Goal: Task Accomplishment & Management: Manage account settings

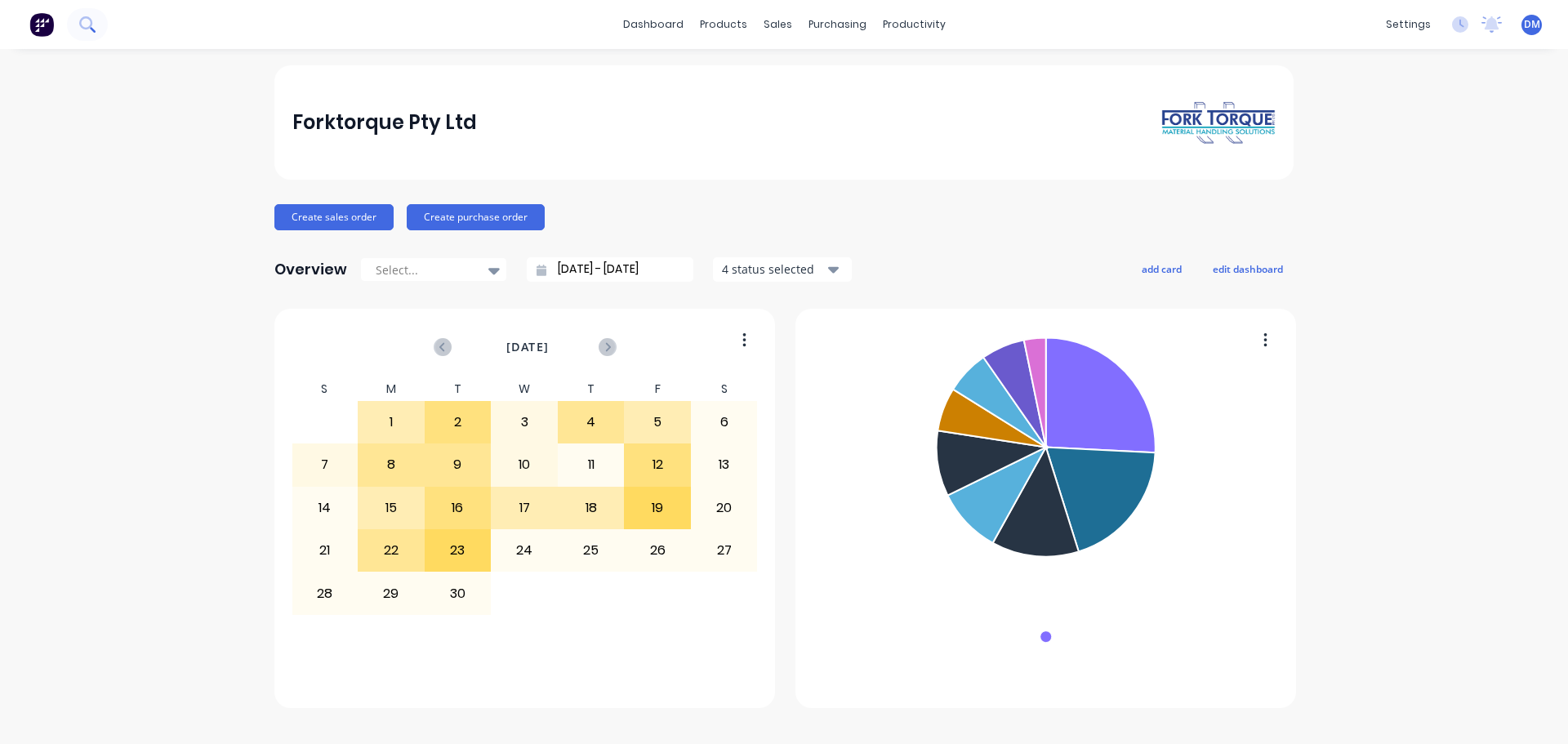
click at [95, 21] on icon at bounding box center [87, 24] width 16 height 16
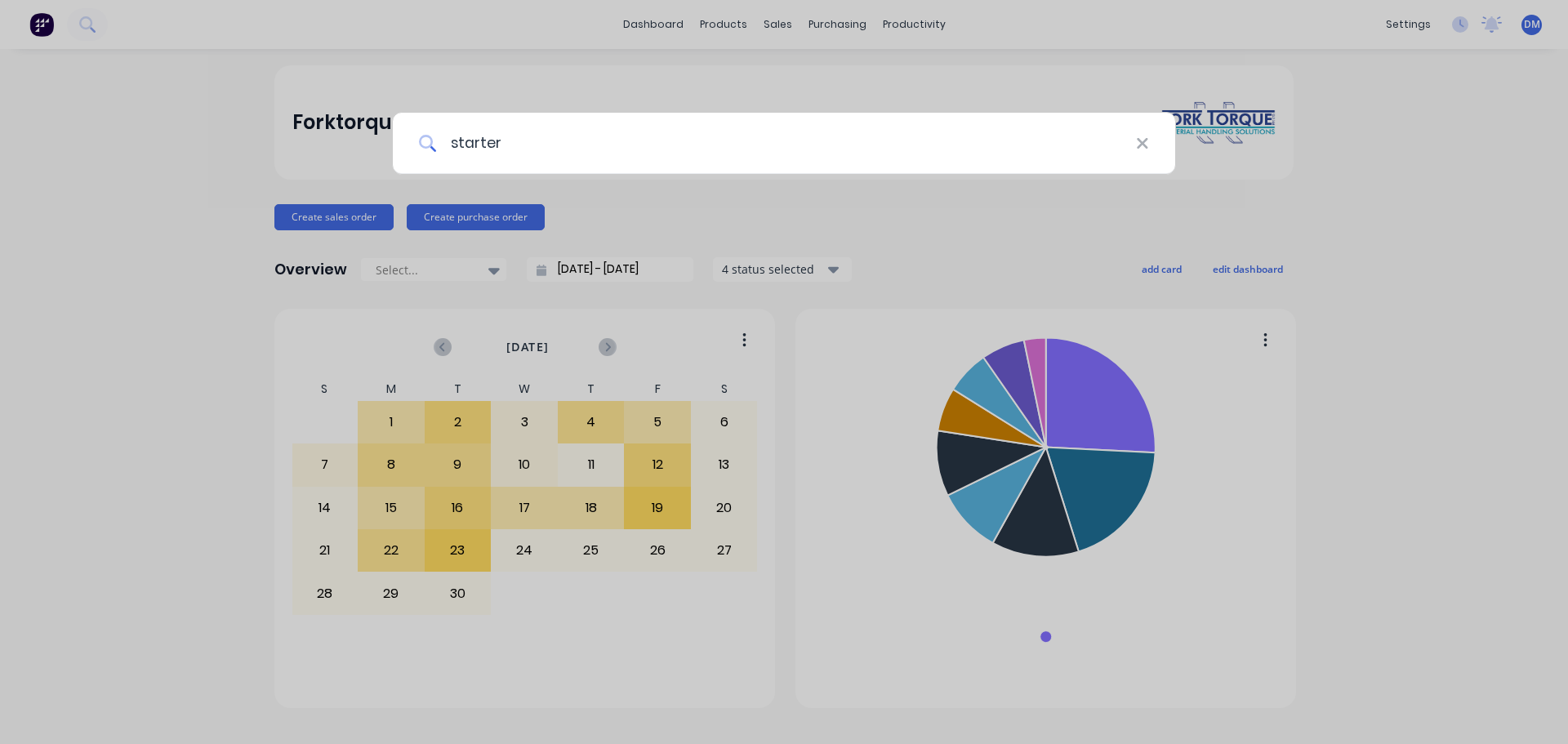
click at [539, 143] on input "starter" at bounding box center [786, 143] width 699 height 61
click at [528, 152] on input "starter" at bounding box center [786, 143] width 699 height 61
click at [508, 143] on input "starter" at bounding box center [786, 143] width 699 height 61
type input "starter"
click at [1138, 148] on icon at bounding box center [1142, 143] width 11 height 11
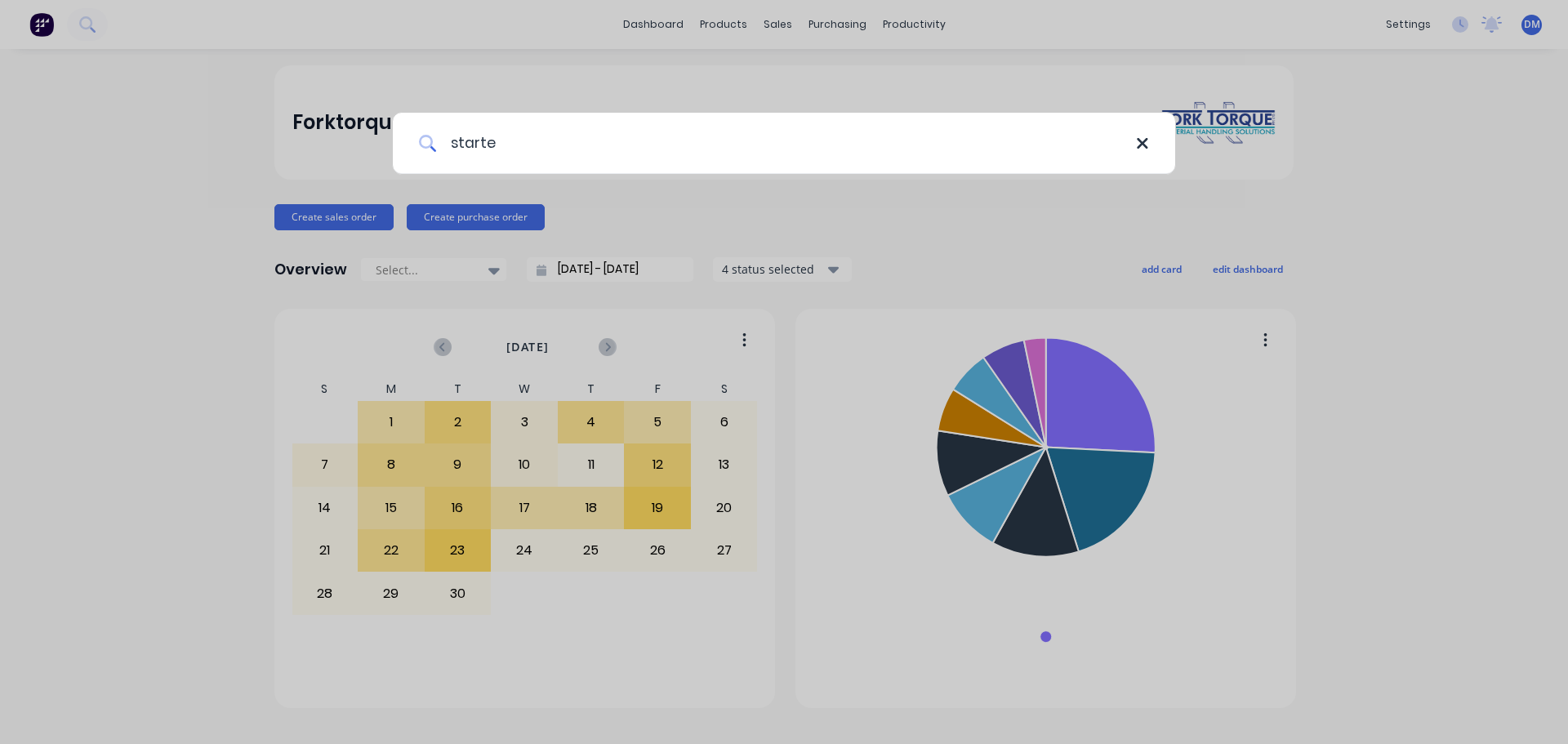
type input "starte"
drag, startPoint x: 1143, startPoint y: 149, endPoint x: 1115, endPoint y: 145, distance: 28.3
click at [1143, 150] on icon at bounding box center [1142, 143] width 13 height 18
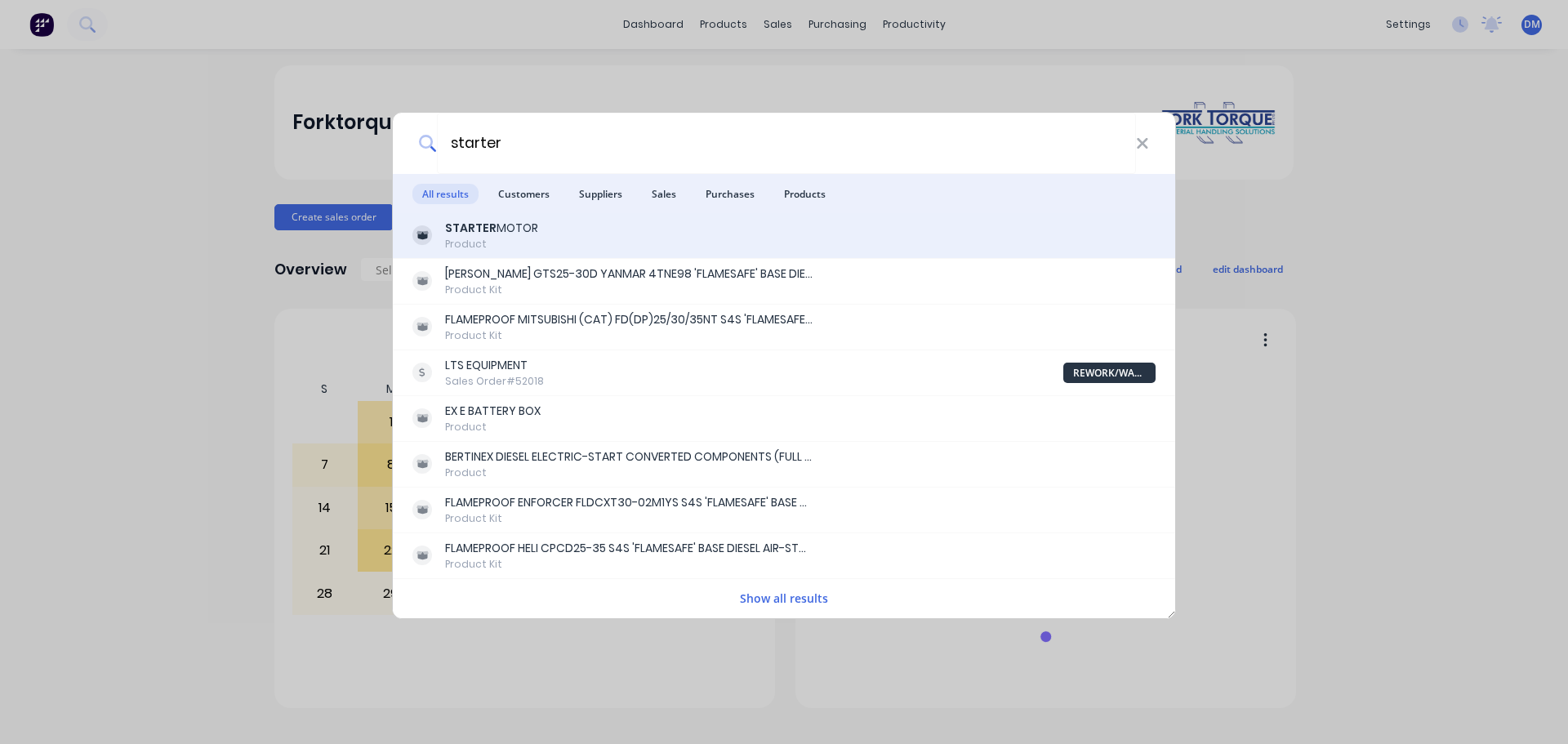
type input "starter"
click at [470, 238] on div "Product" at bounding box center [490, 244] width 93 height 15
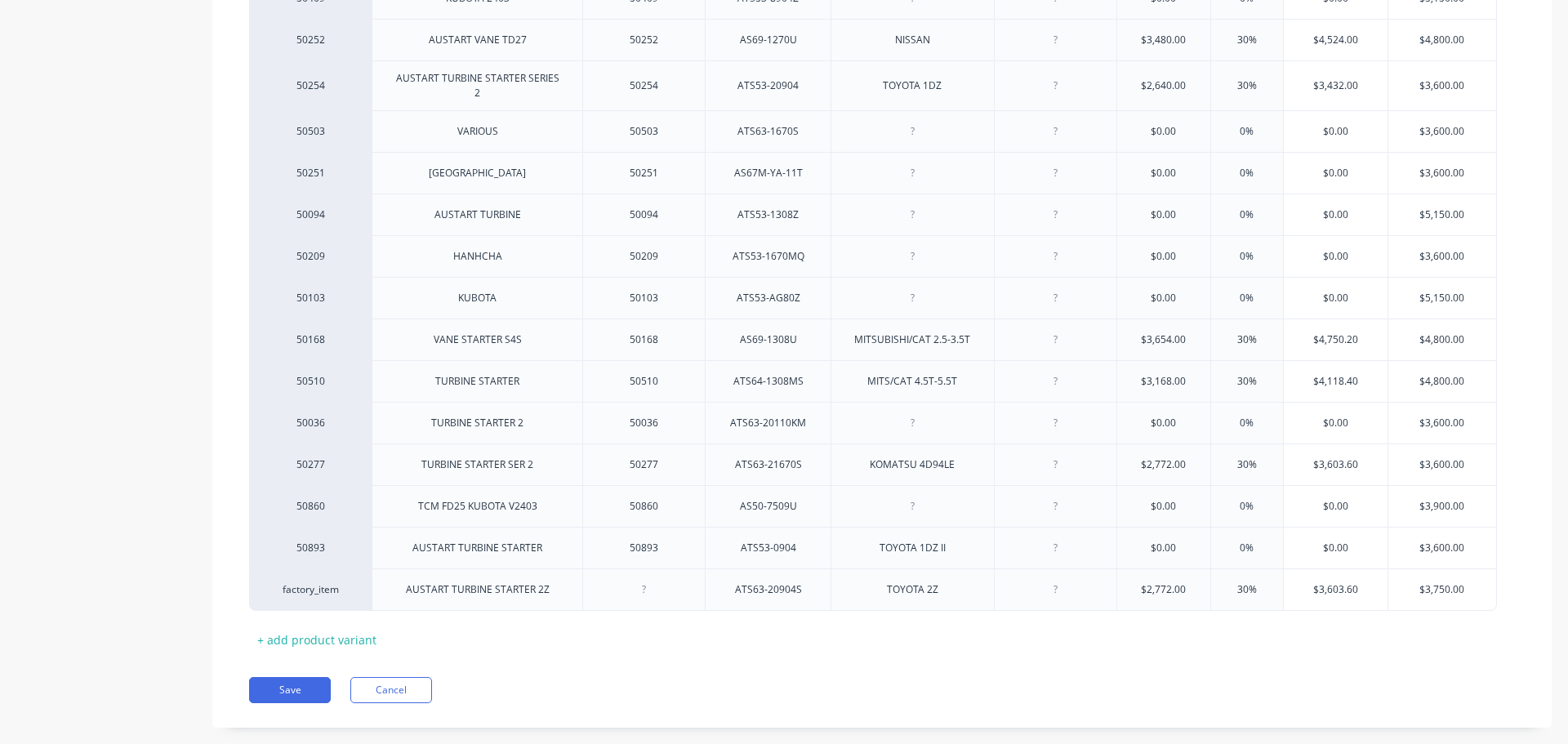
scroll to position [606, 0]
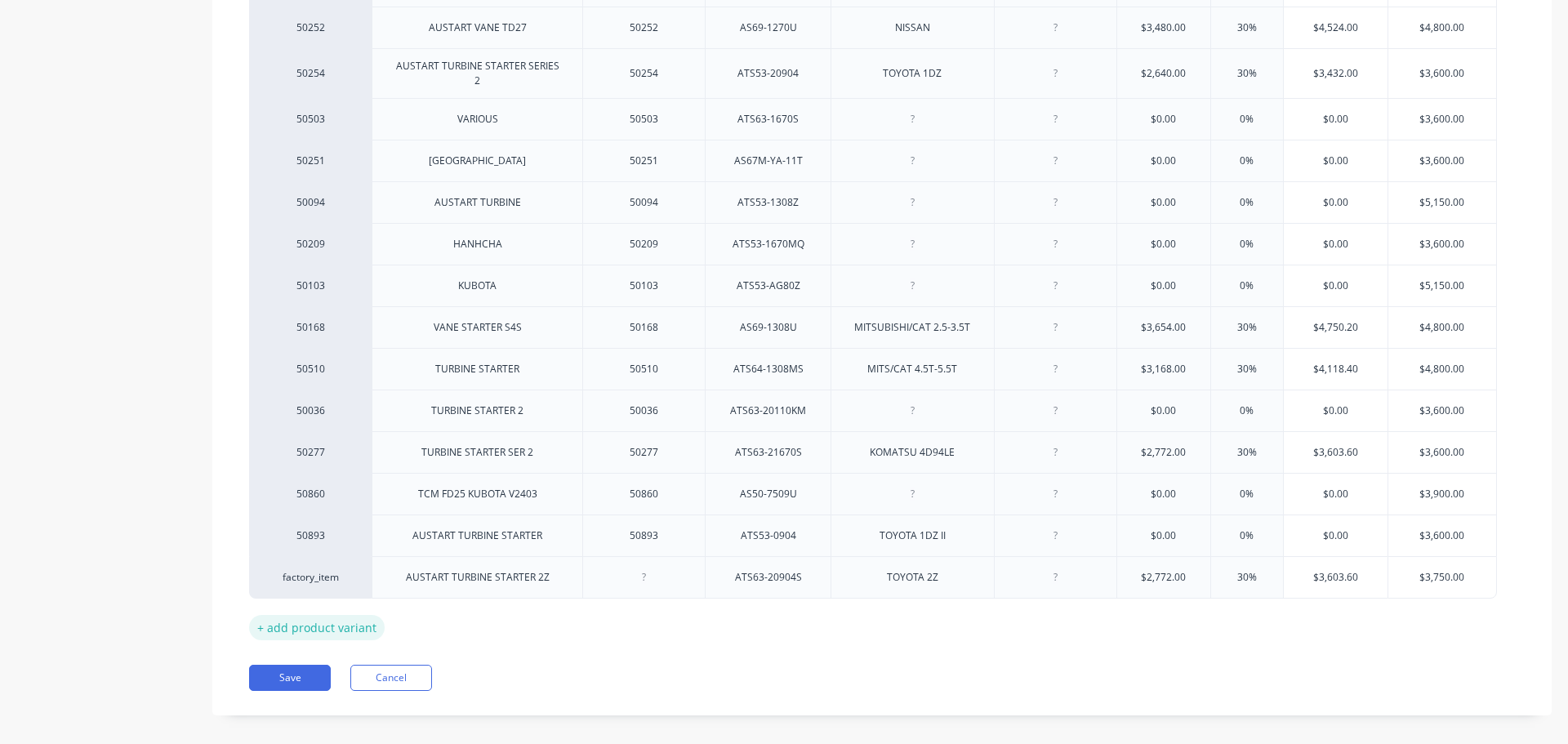
click at [299, 615] on div "+ add product variant" at bounding box center [316, 628] width 136 height 25
type textarea "x"
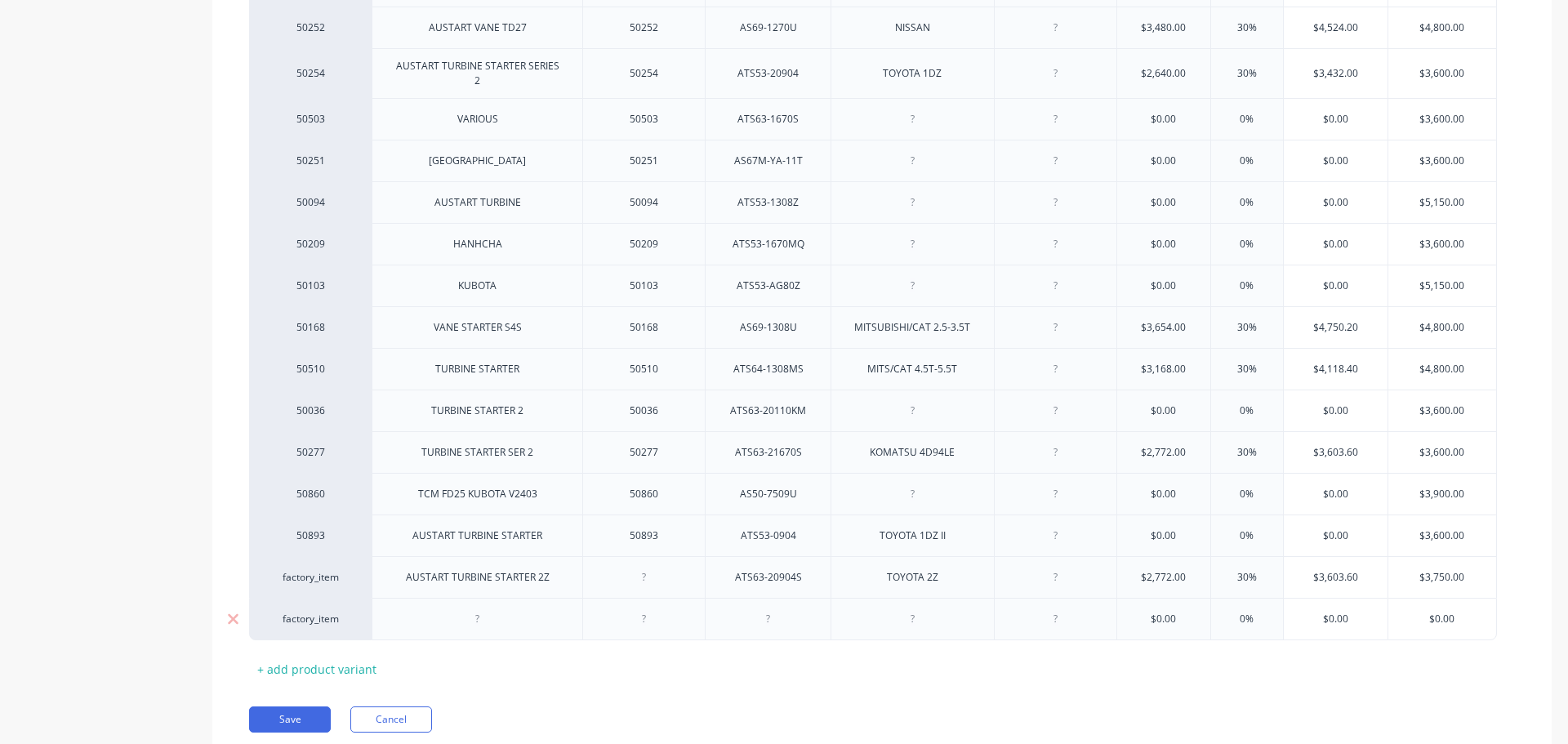
click at [476, 608] on div at bounding box center [478, 619] width 82 height 21
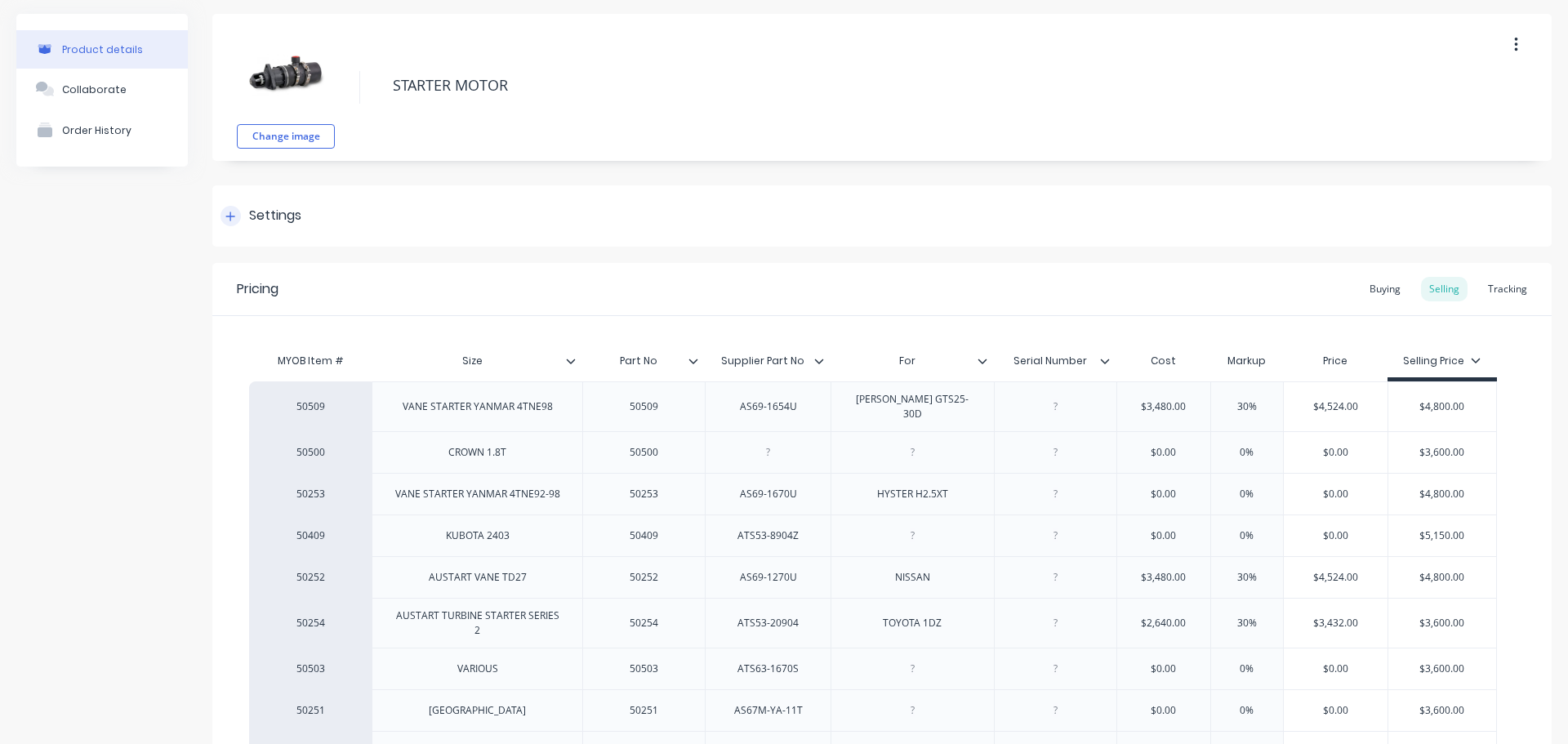
scroll to position [33, 0]
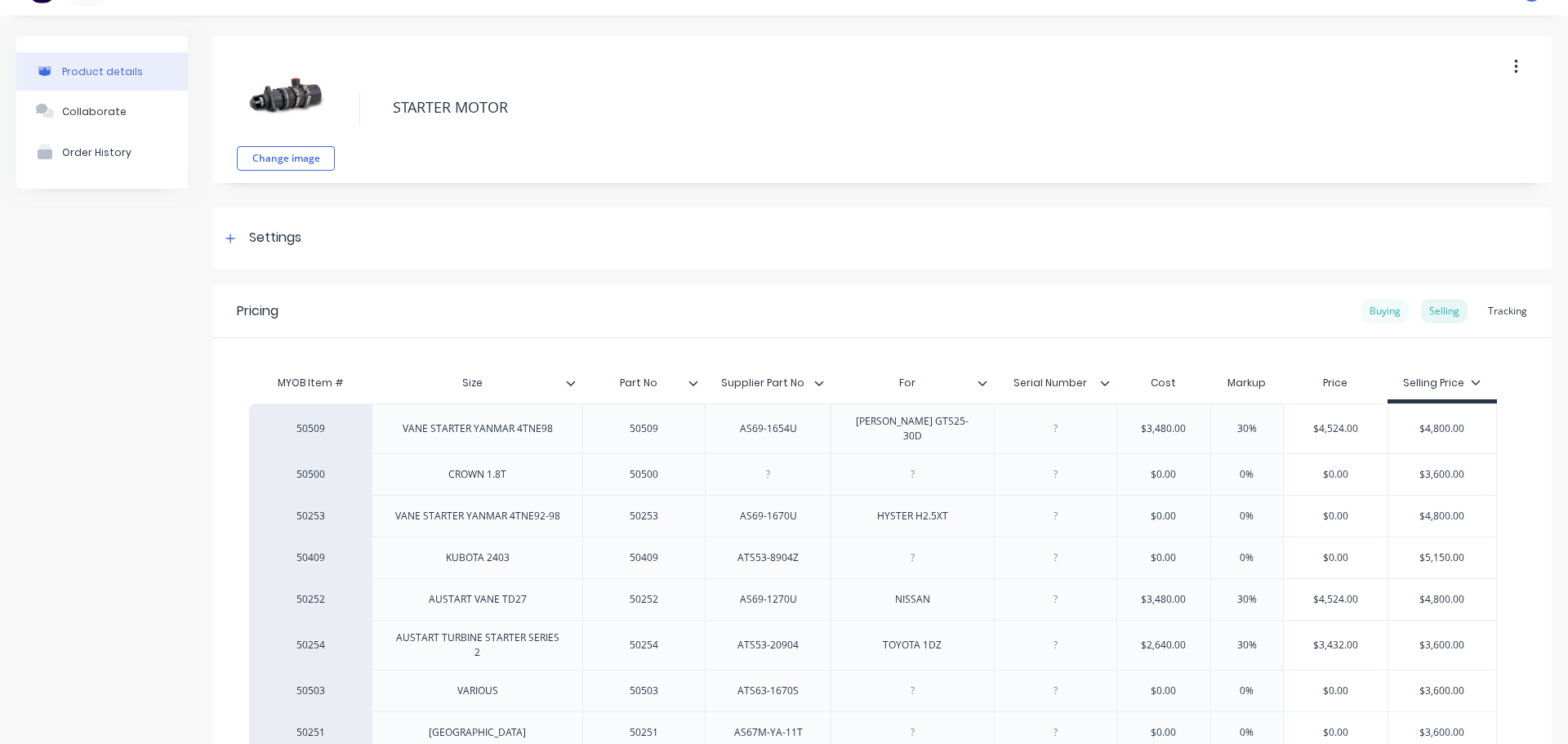
click at [1361, 315] on div "Buying" at bounding box center [1385, 311] width 48 height 24
type textarea "x"
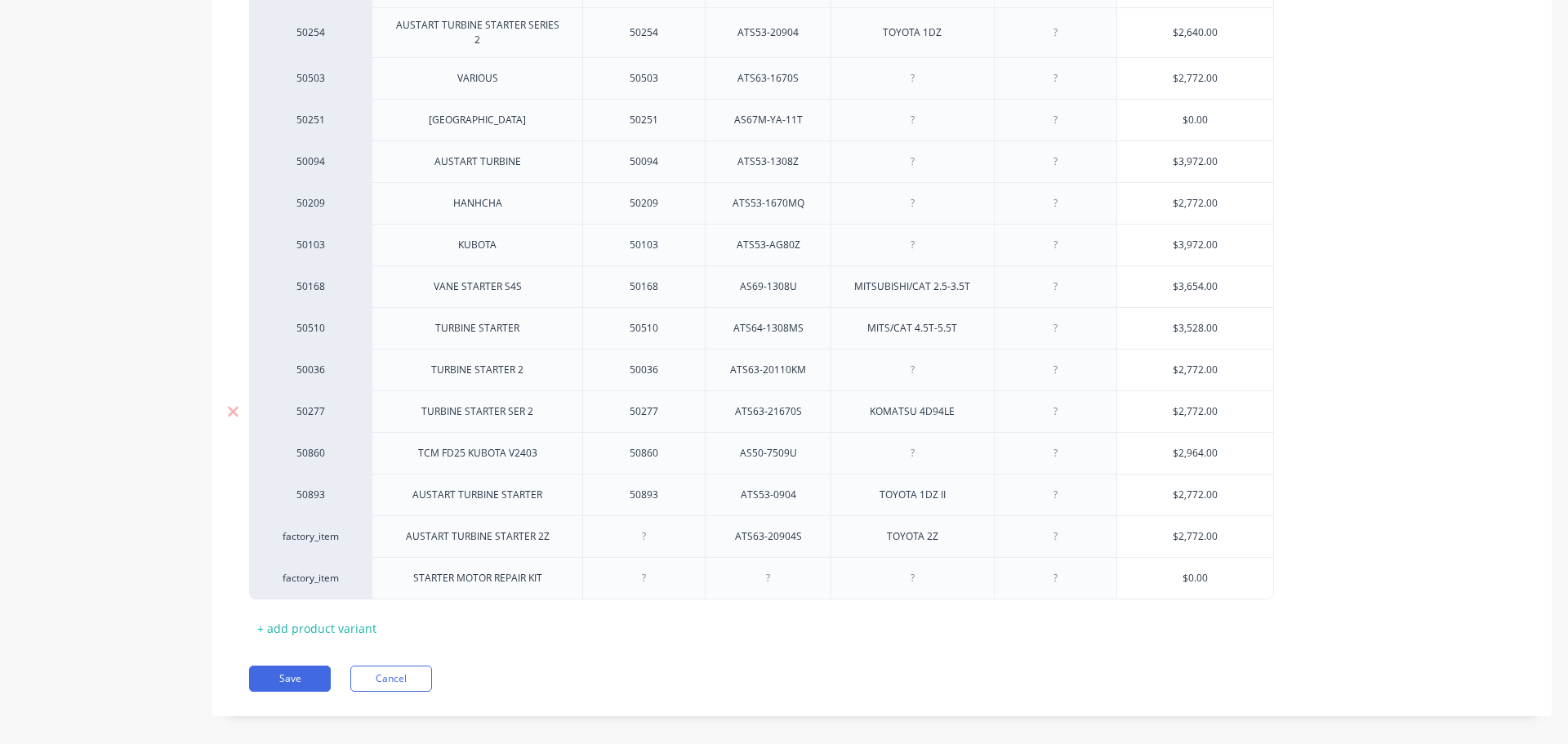
scroll to position [643, 0]
type input "$0.00"
click at [1207, 570] on input "$0.00" at bounding box center [1196, 577] width 156 height 15
drag, startPoint x: 1203, startPoint y: 561, endPoint x: 1163, endPoint y: 562, distance: 40.0
click at [1163, 570] on input "$0.00" at bounding box center [1196, 577] width 156 height 15
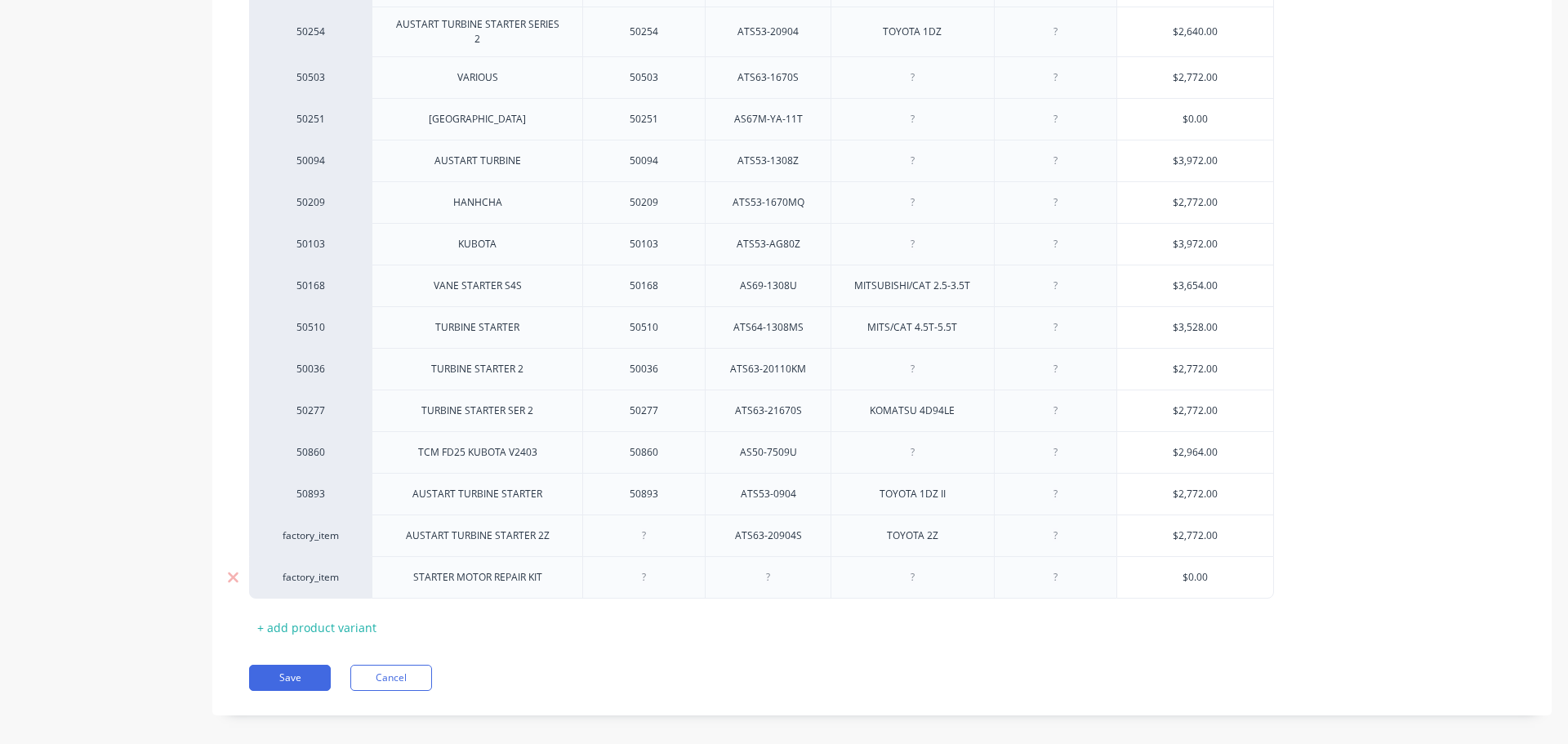
type textarea "x"
type input "3"
type textarea "x"
type input "39"
type textarea "x"
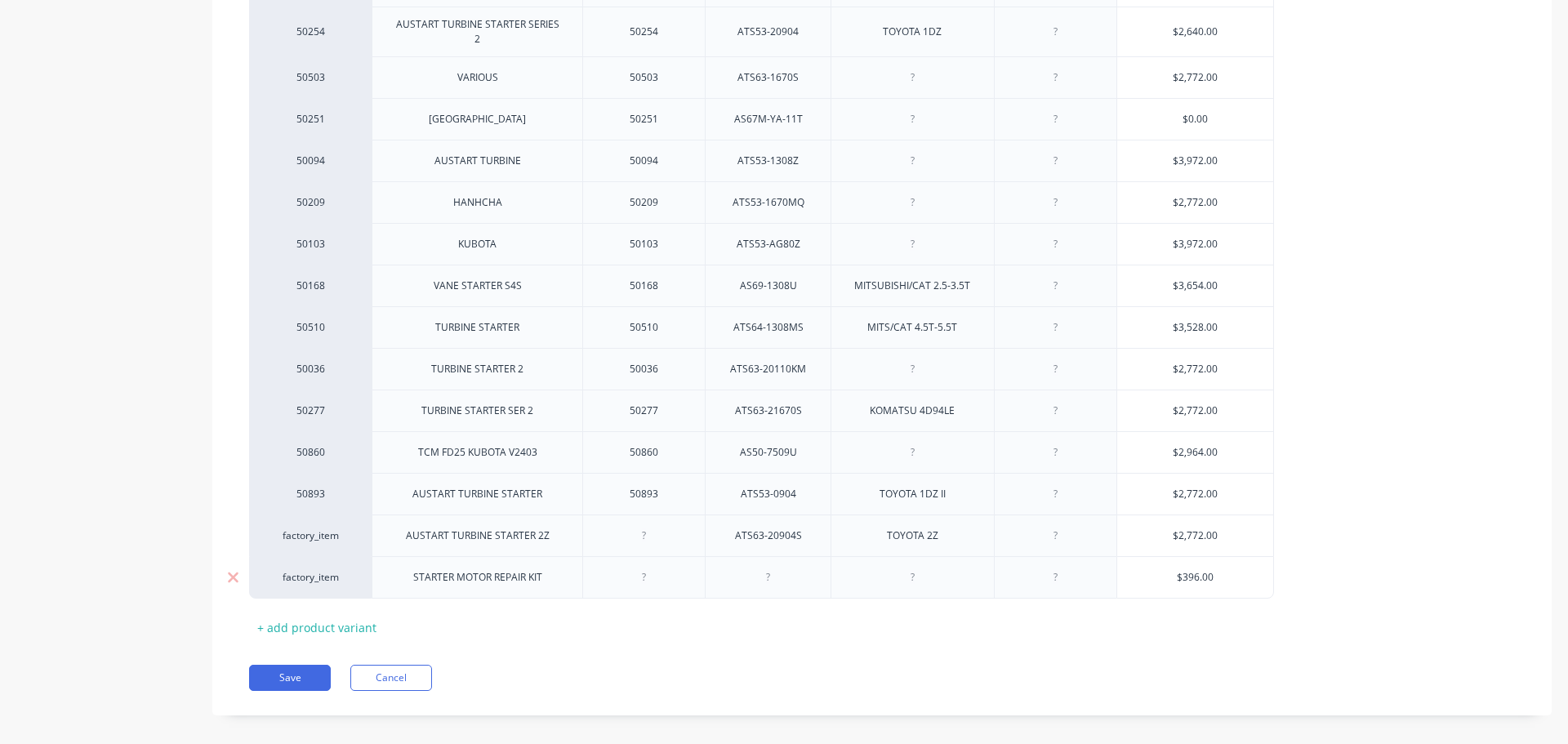
type input "$396.00"
click at [766, 572] on div at bounding box center [767, 577] width 126 height 43
click at [766, 567] on div at bounding box center [768, 577] width 82 height 21
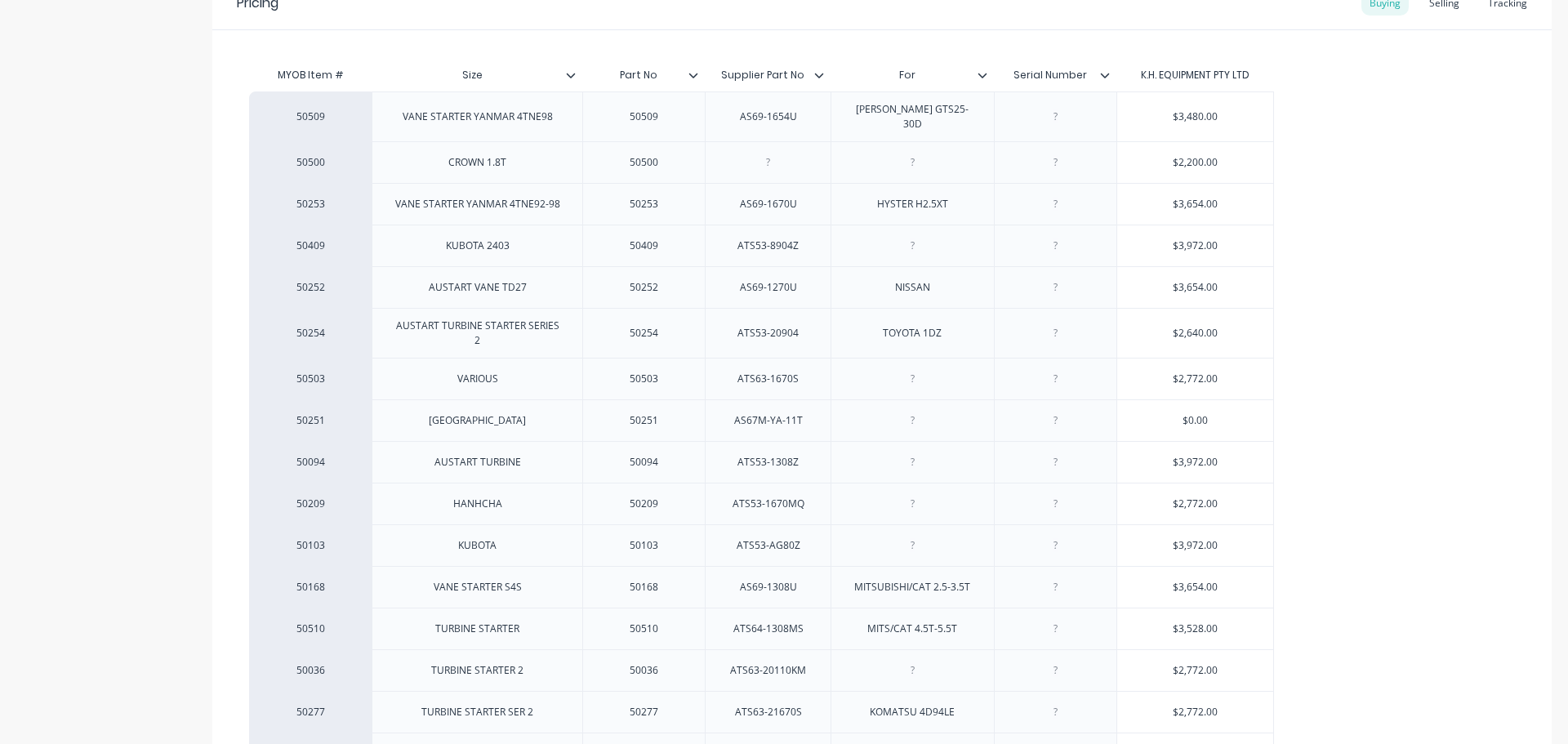
scroll to position [316, 0]
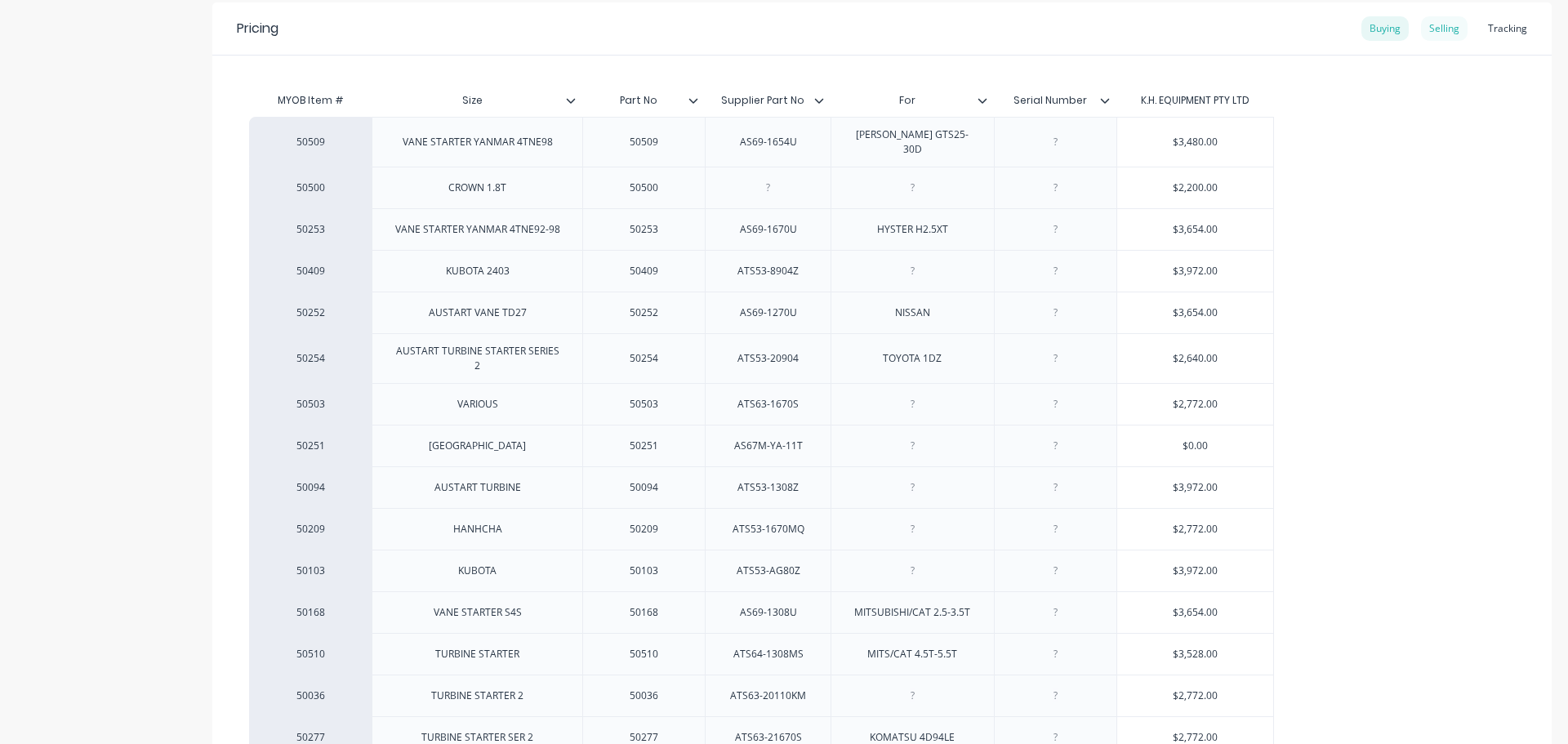
type textarea "x"
click at [1433, 22] on div "Selling" at bounding box center [1444, 28] width 47 height 24
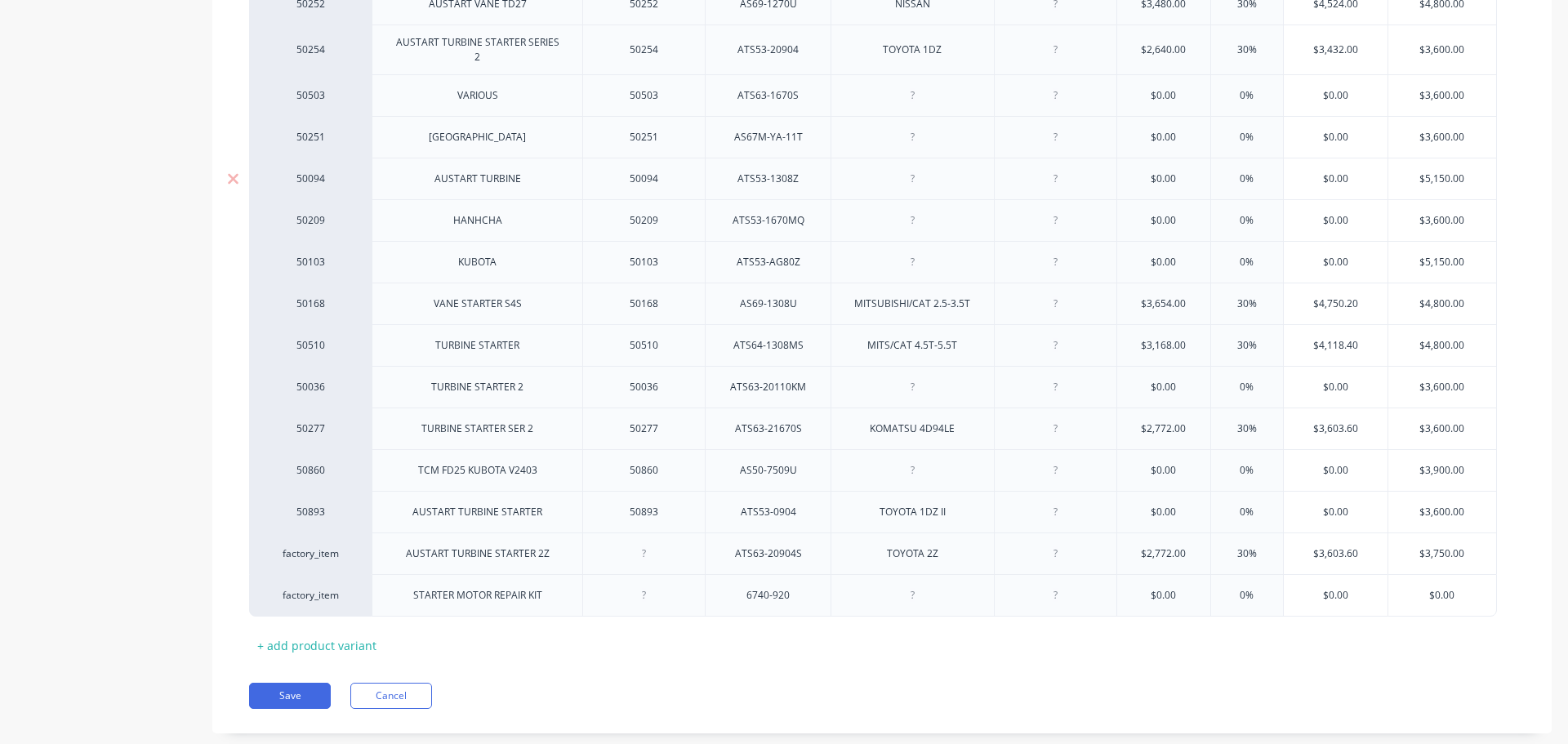
scroll to position [646, 0]
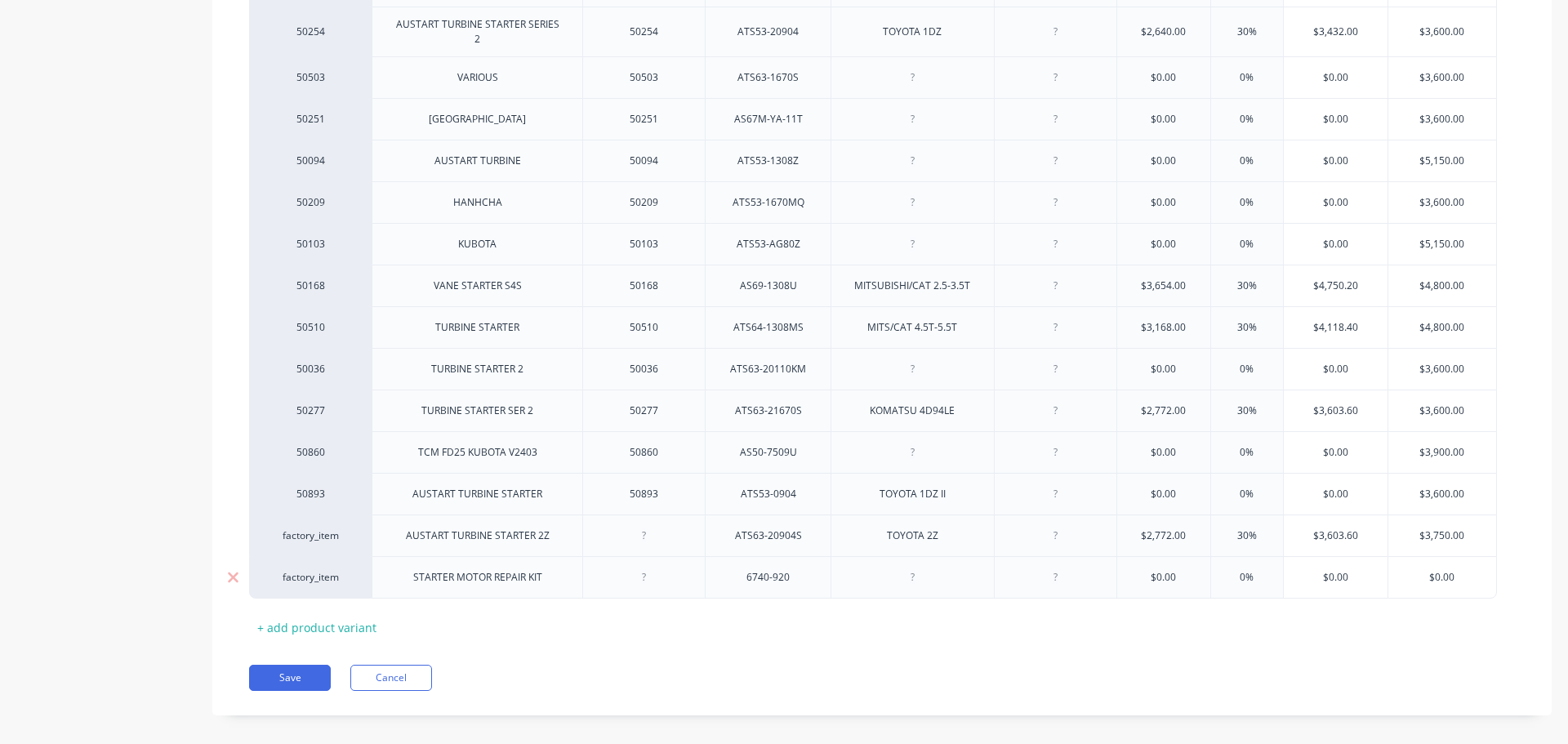
drag, startPoint x: 1476, startPoint y: 559, endPoint x: 1380, endPoint y: 552, distance: 96.3
click at [1382, 556] on div "factory_item STARTER MOTOR REPAIR KIT 6740-920 $0.00 0% $0.00 $0.00 $0.00" at bounding box center [873, 577] width 1248 height 43
type input "5"
type textarea "x"
type input "59"
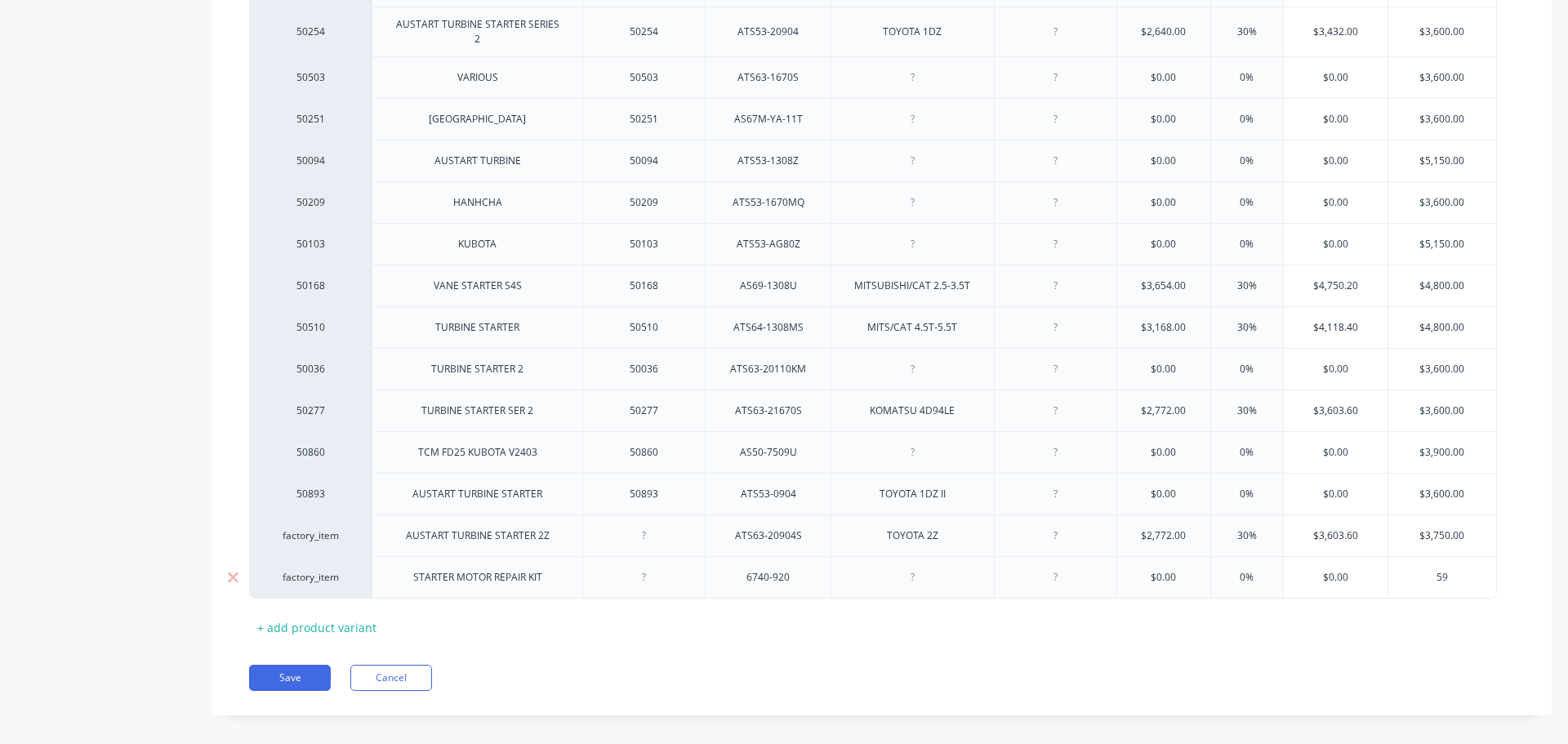
type textarea "x"
type input "595"
type textarea "x"
type input "595."
type textarea "x"
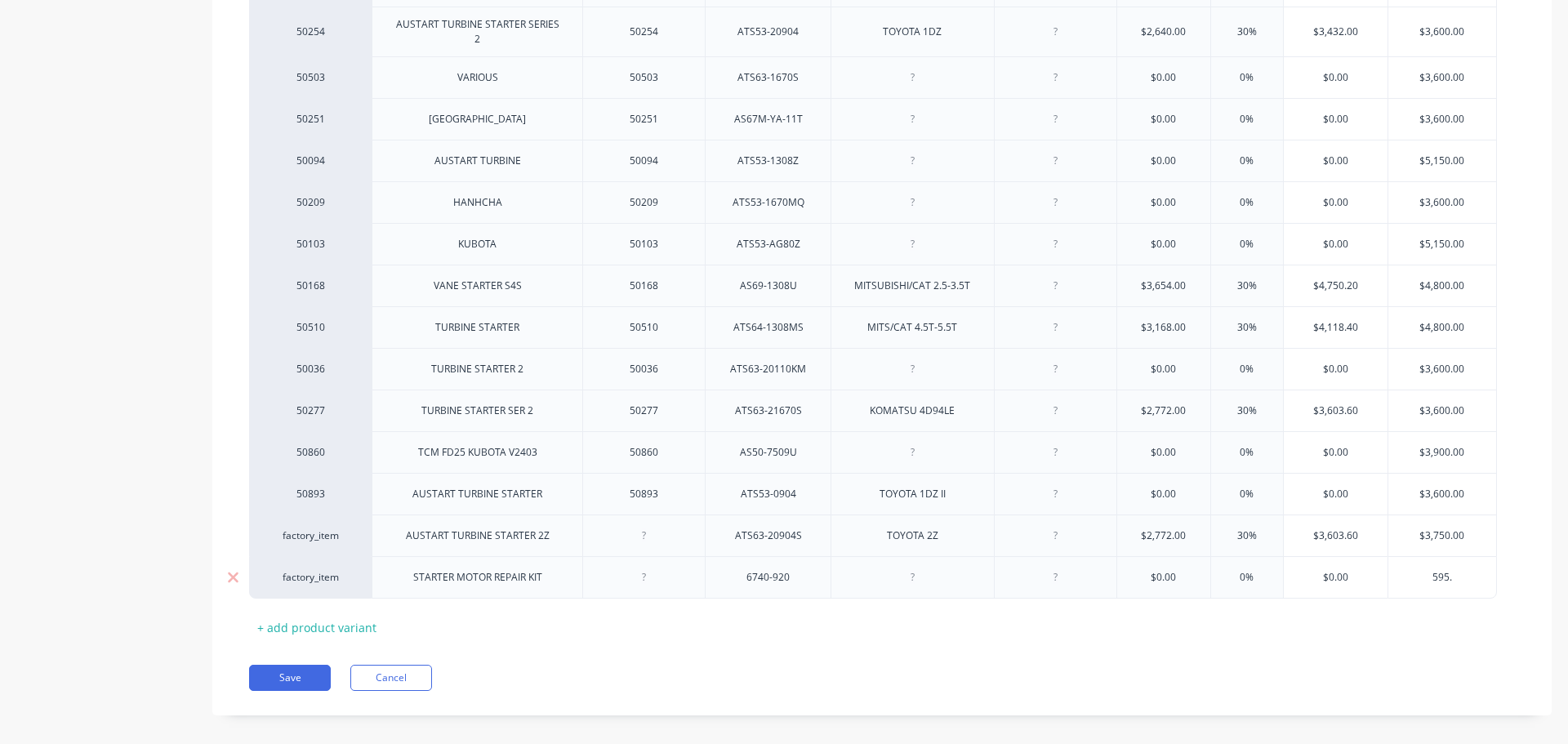
type input "595.0"
type textarea "x"
type input "595.00"
click at [305, 665] on button "Save" at bounding box center [290, 678] width 82 height 26
type textarea "x"
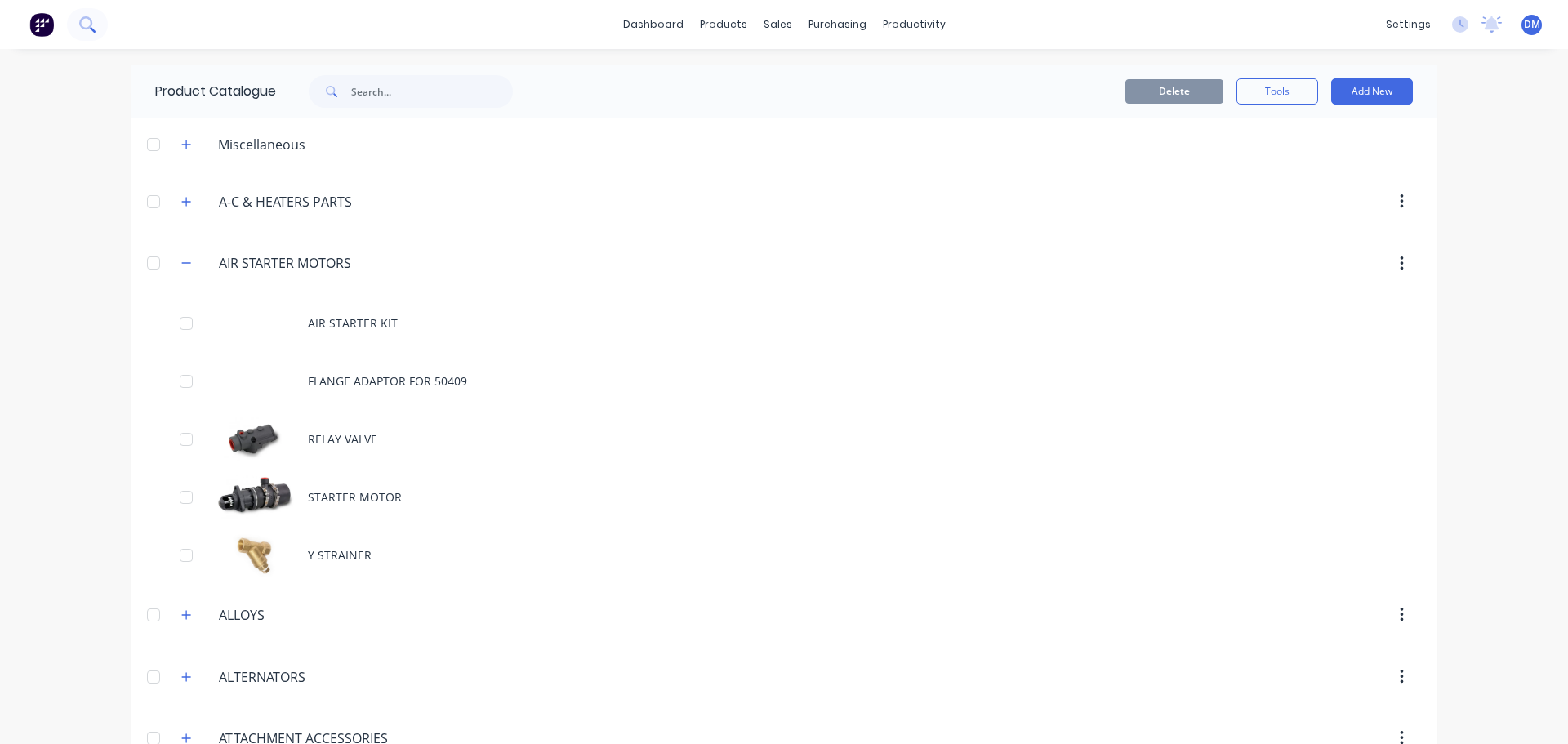
click at [83, 28] on icon at bounding box center [87, 24] width 16 height 16
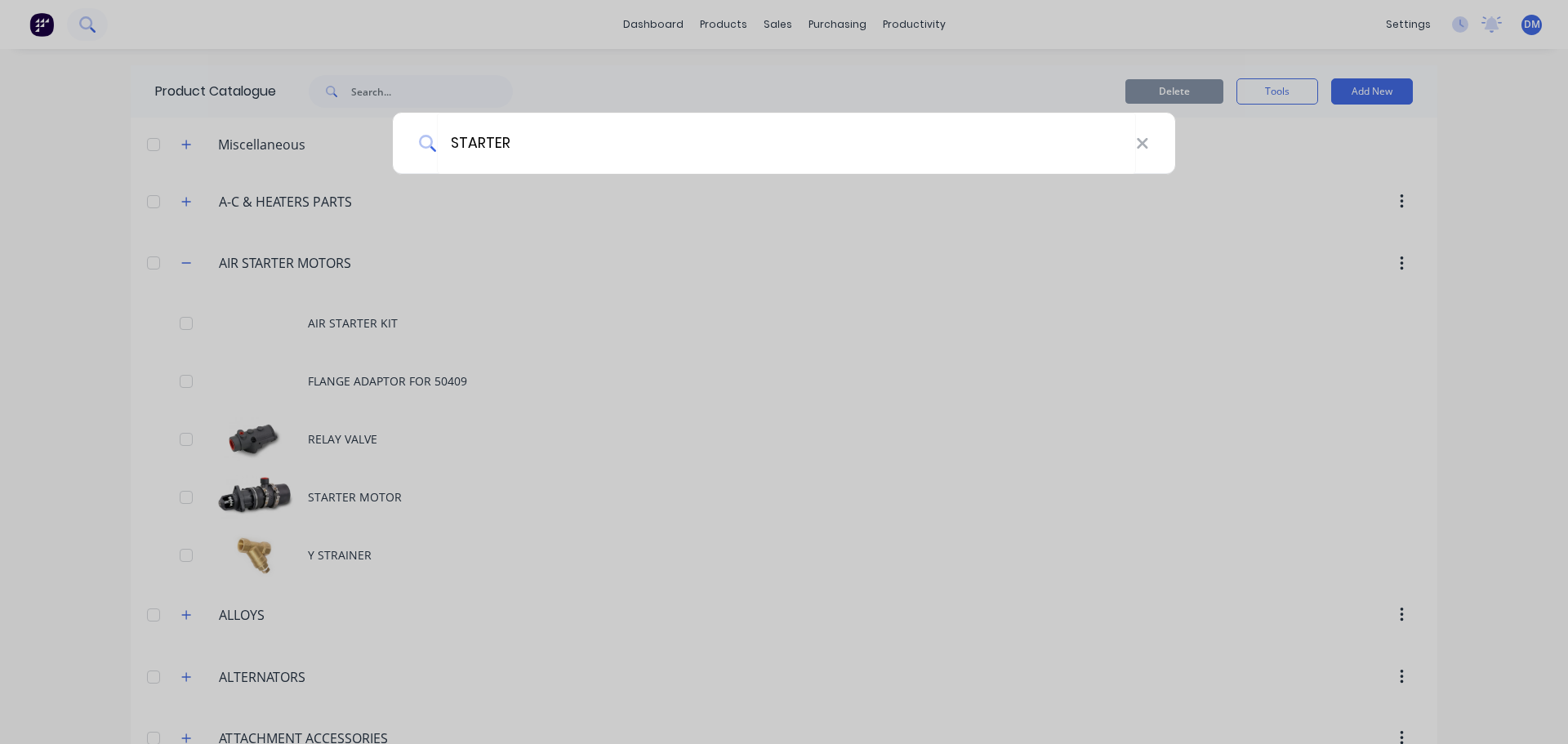
type input "STARTER"
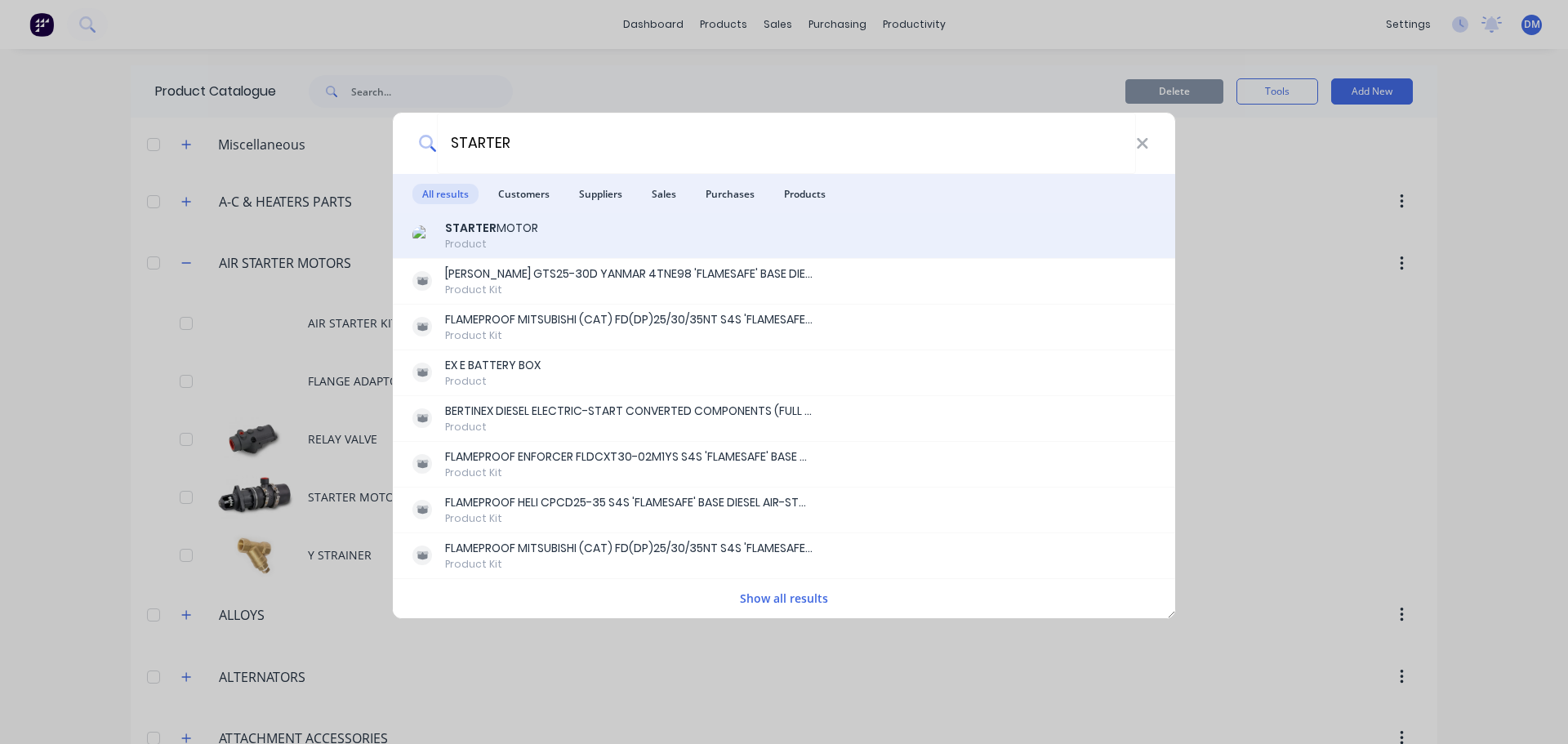
click at [499, 229] on div "STARTER MOTOR" at bounding box center [490, 228] width 93 height 18
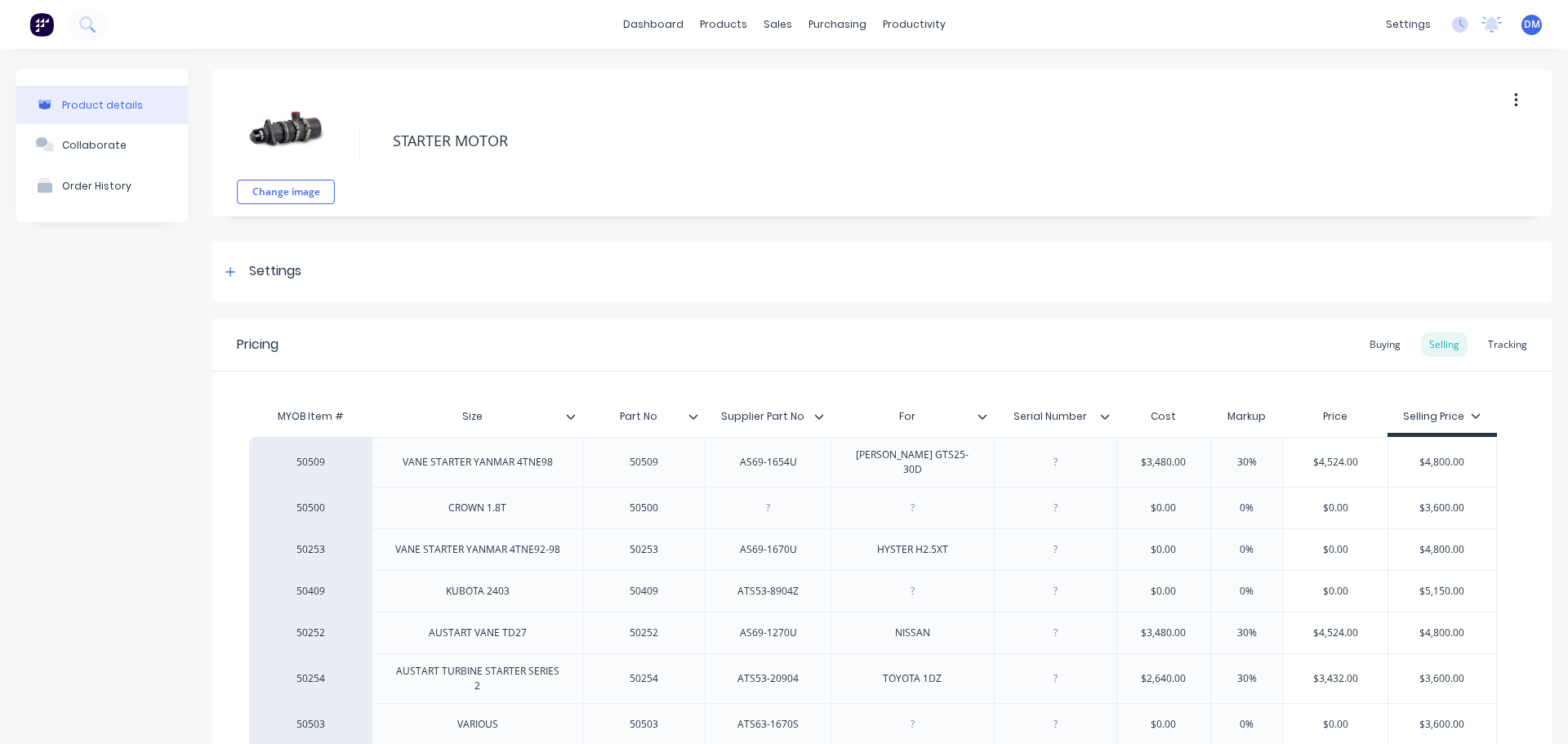
type textarea "x"
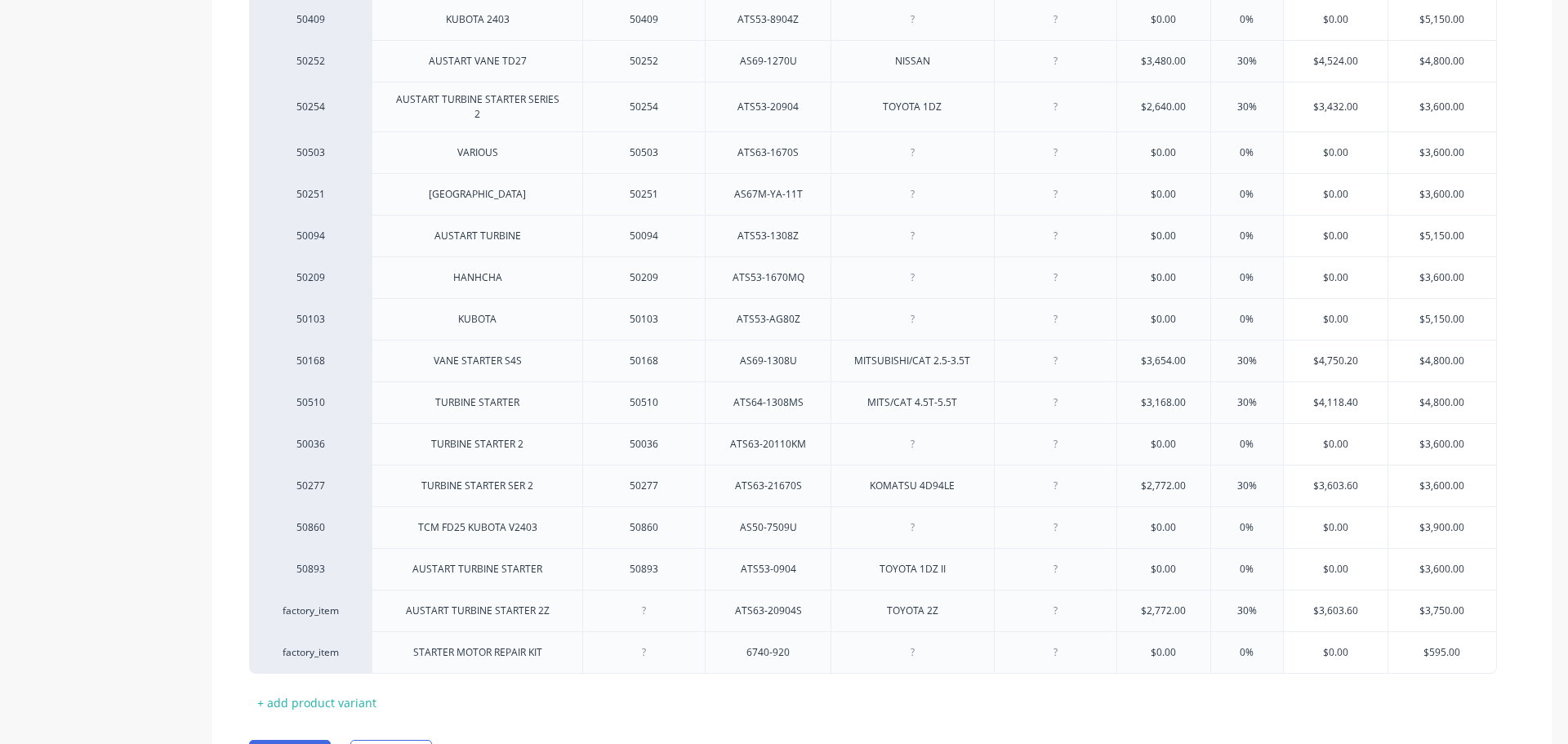
scroll to position [646, 0]
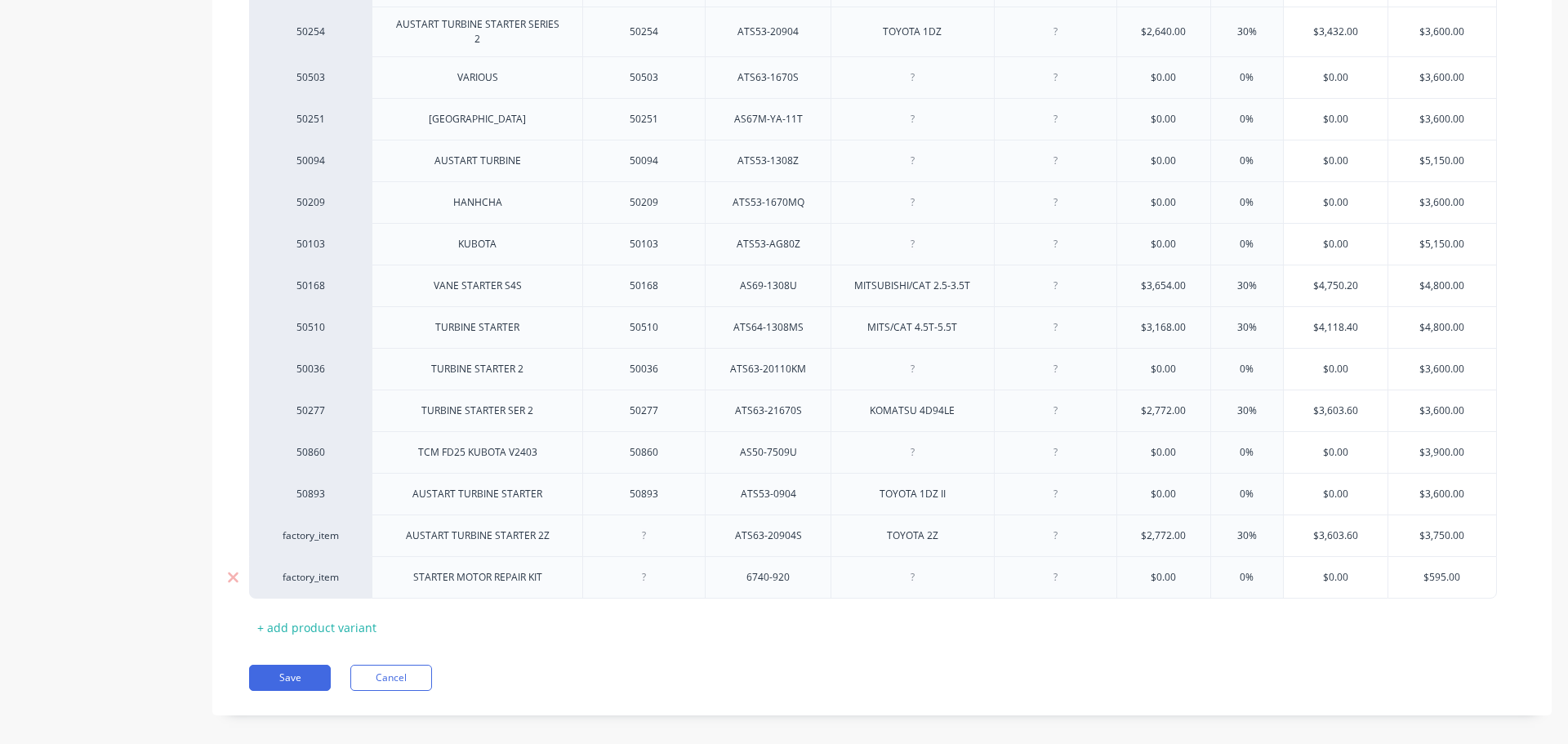
click at [646, 567] on div at bounding box center [645, 577] width 82 height 21
click at [309, 665] on button "Save" at bounding box center [290, 678] width 82 height 26
type textarea "x"
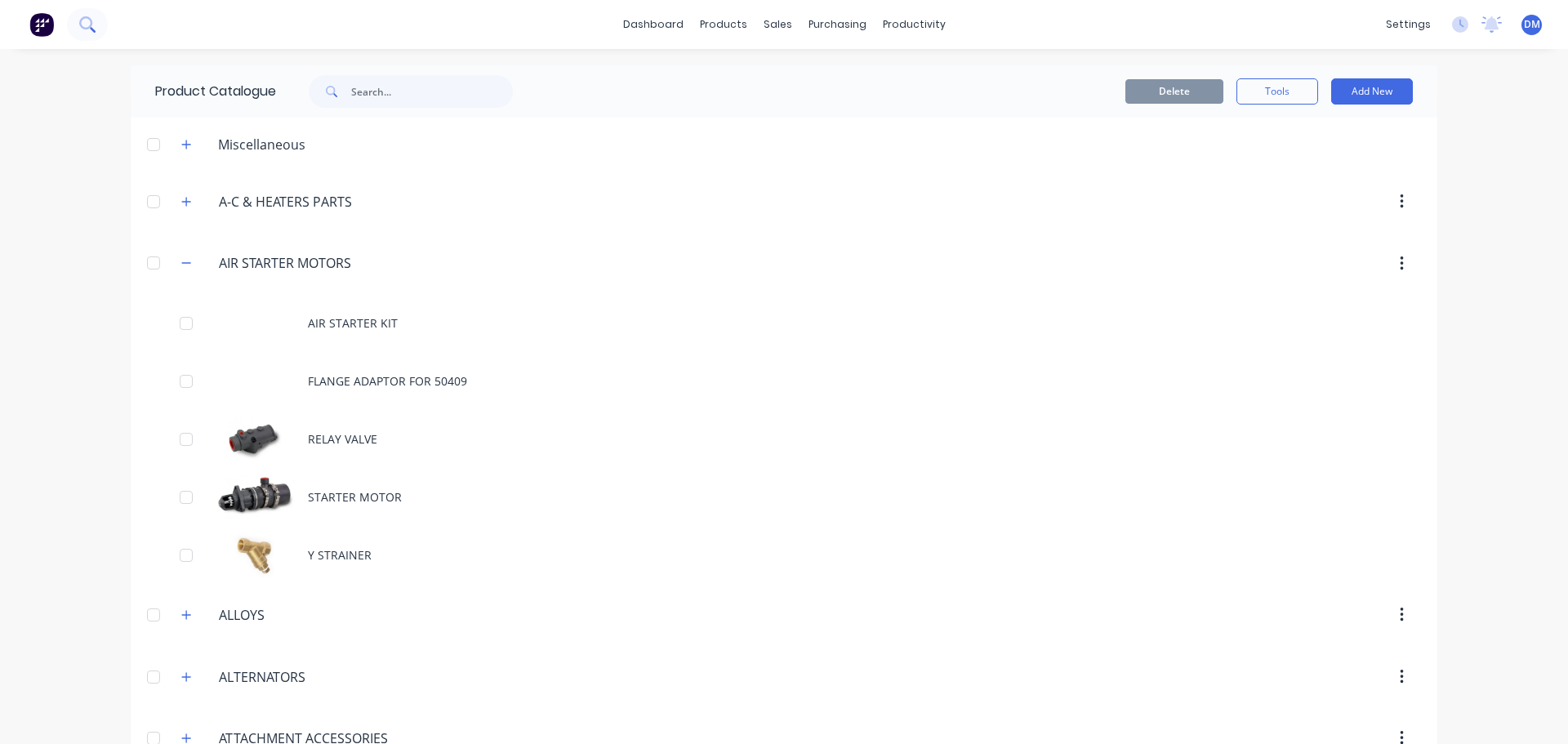
click at [98, 28] on button at bounding box center [88, 23] width 41 height 32
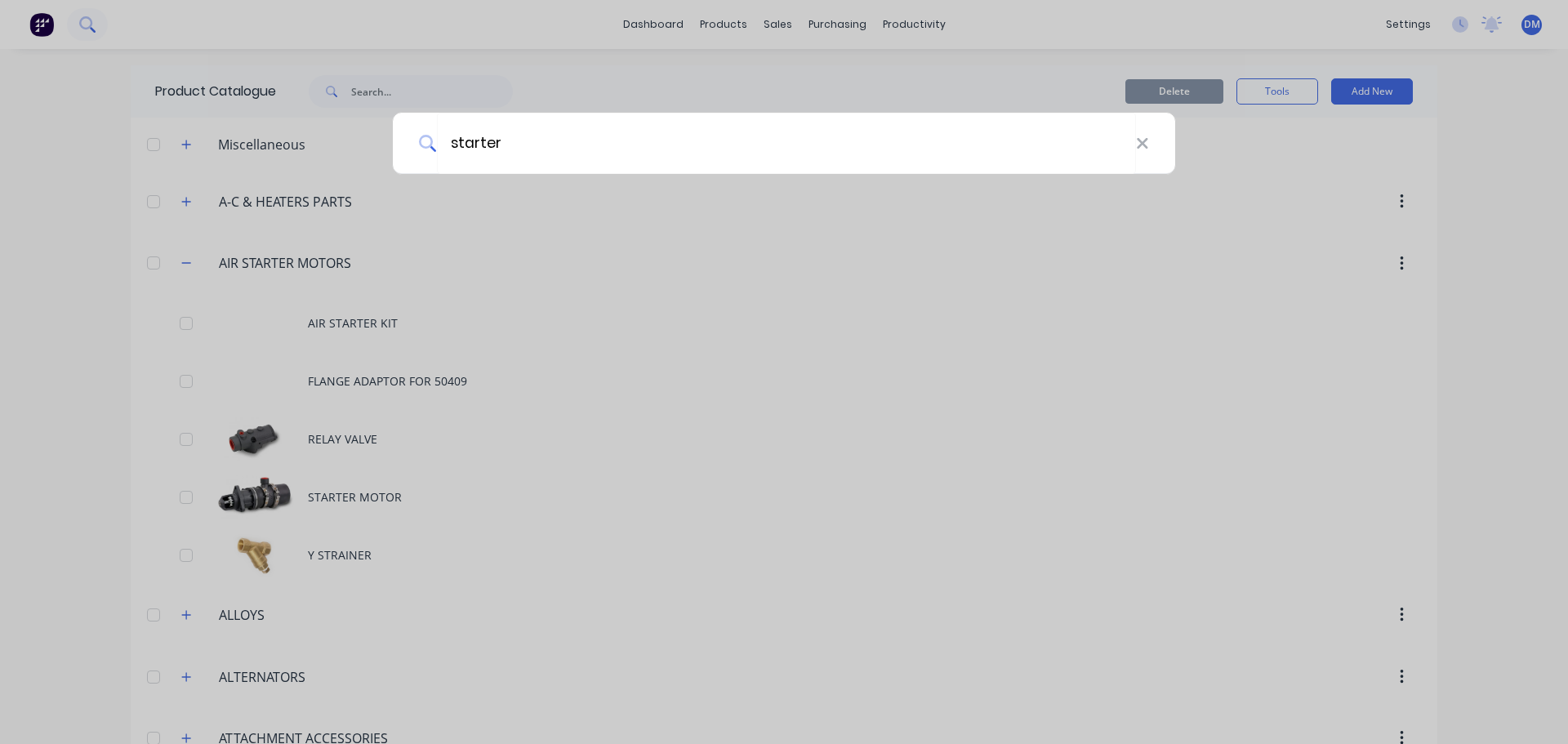
type input "starter"
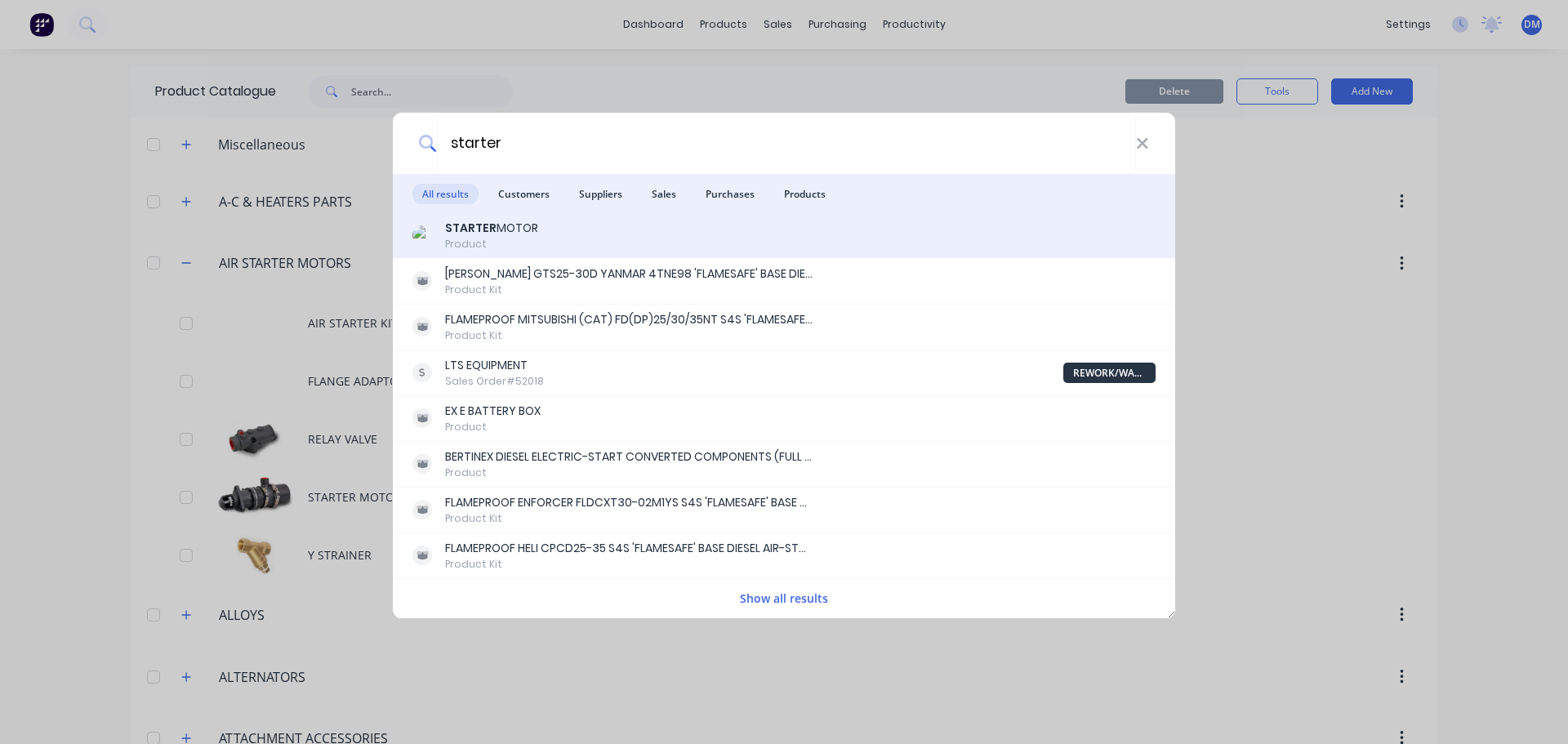
click at [487, 234] on b "STARTER" at bounding box center [470, 227] width 52 height 17
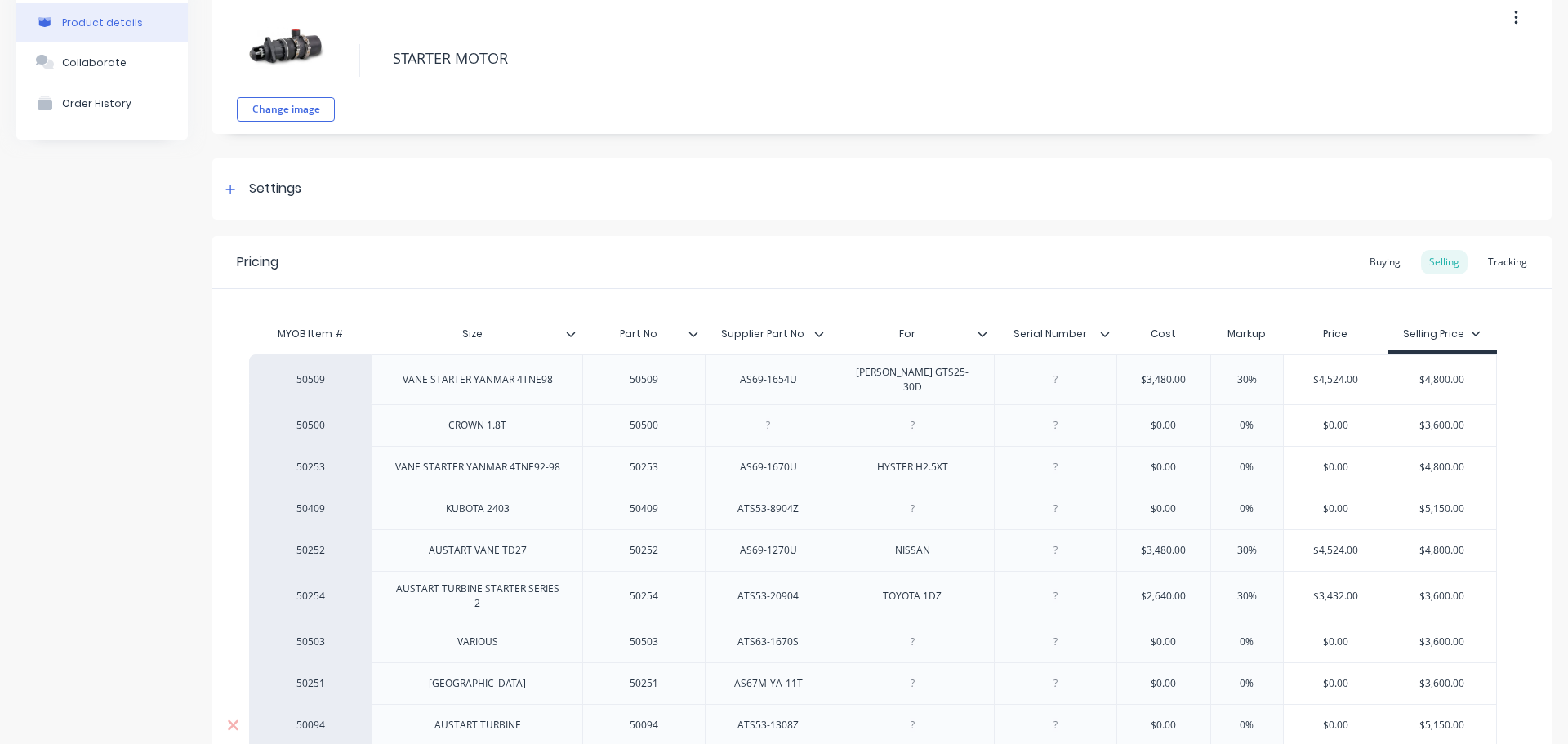
type textarea "x"
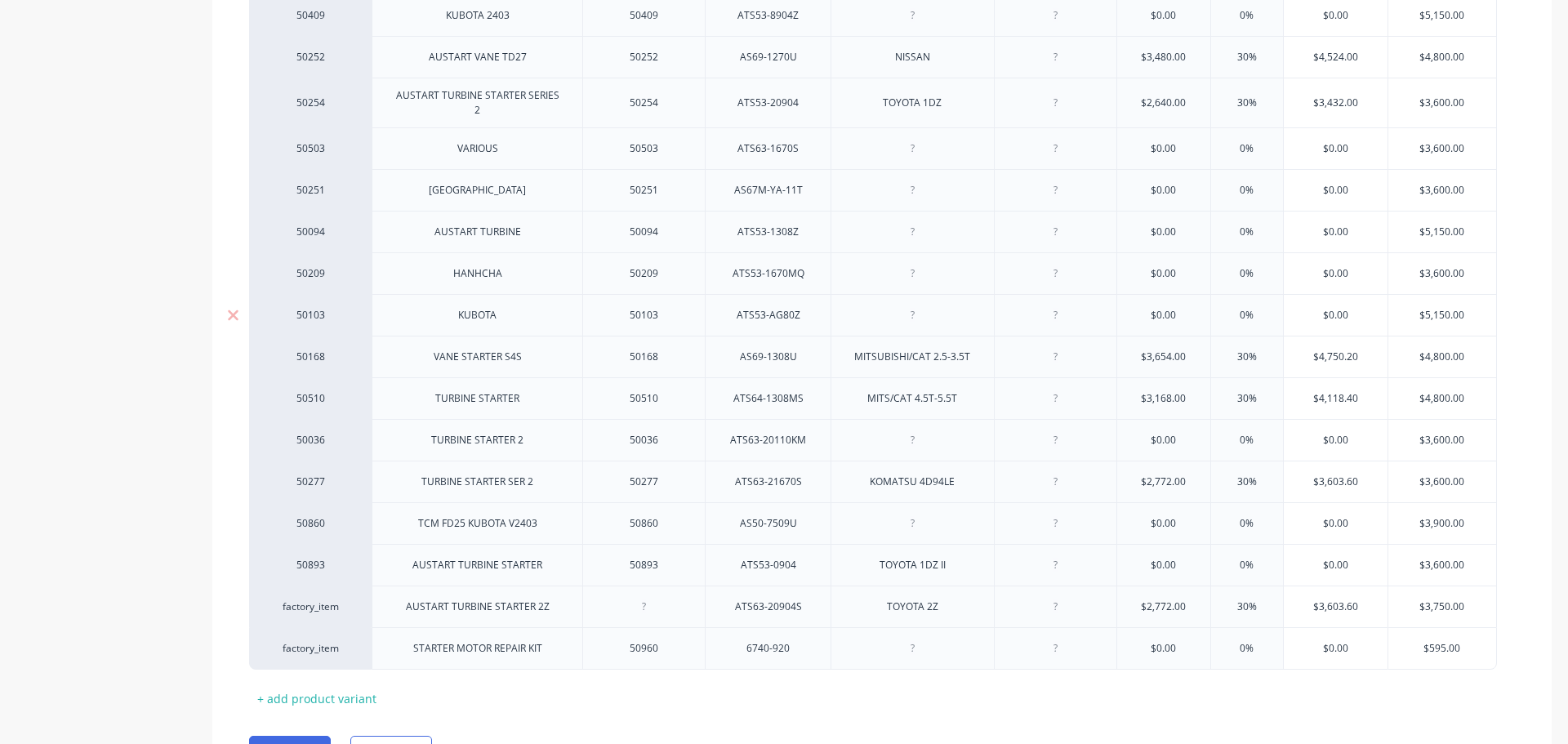
scroll to position [646, 0]
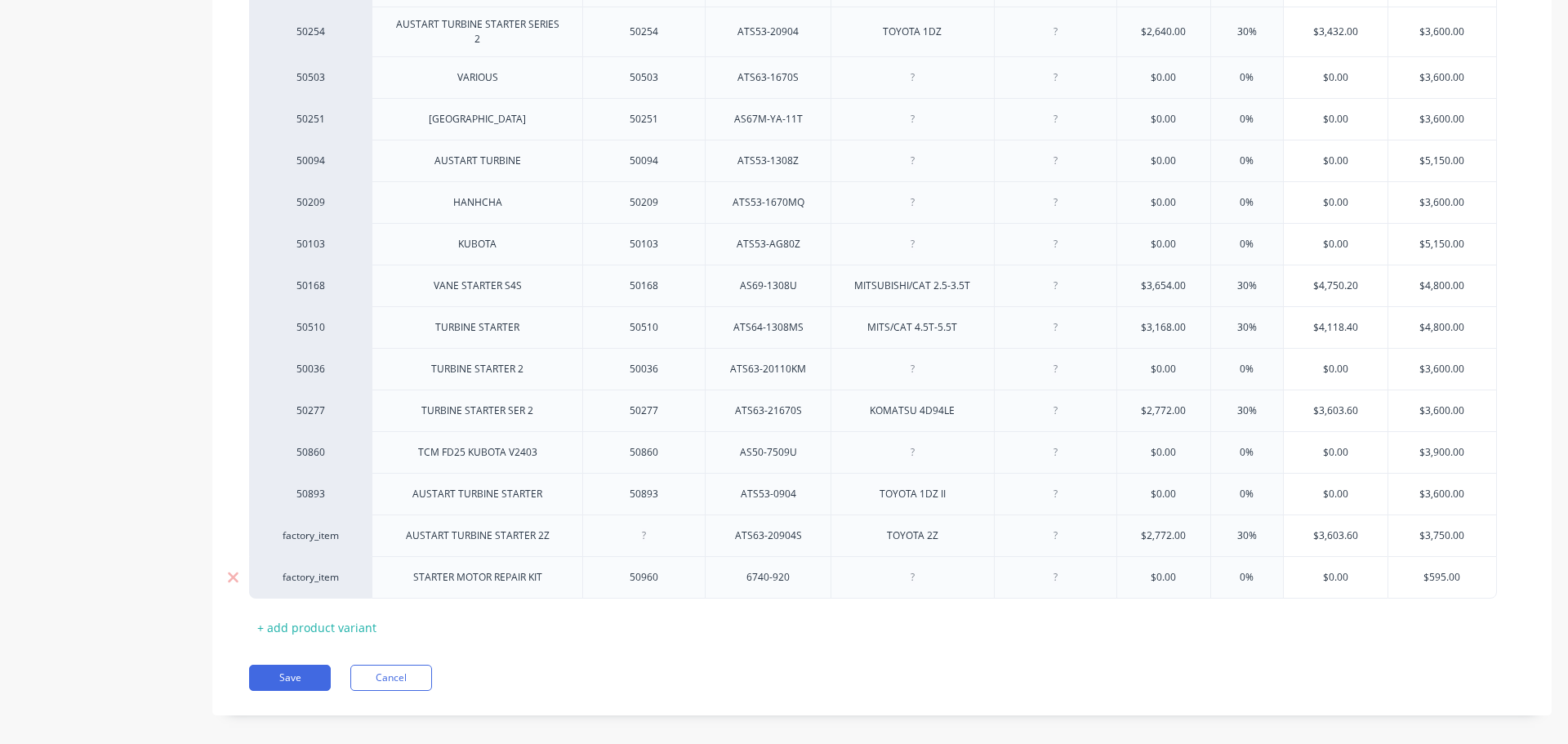
click at [493, 567] on div "STARTER MOTOR REPAIR KIT" at bounding box center [477, 577] width 155 height 21
click at [311, 665] on button "Save" at bounding box center [290, 678] width 82 height 26
type textarea "x"
